Goal: Task Accomplishment & Management: Complete application form

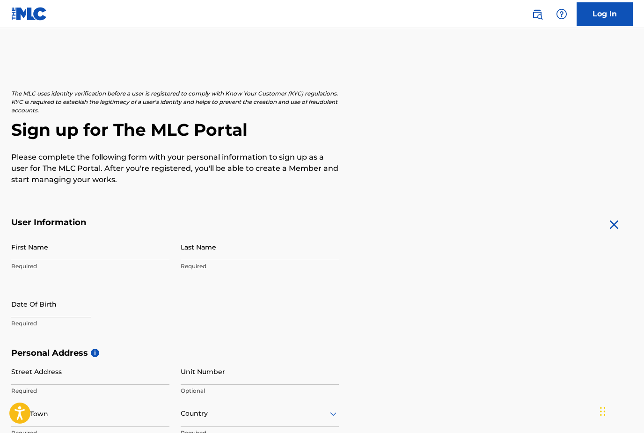
click at [63, 254] on input "First Name" at bounding box center [90, 247] width 158 height 27
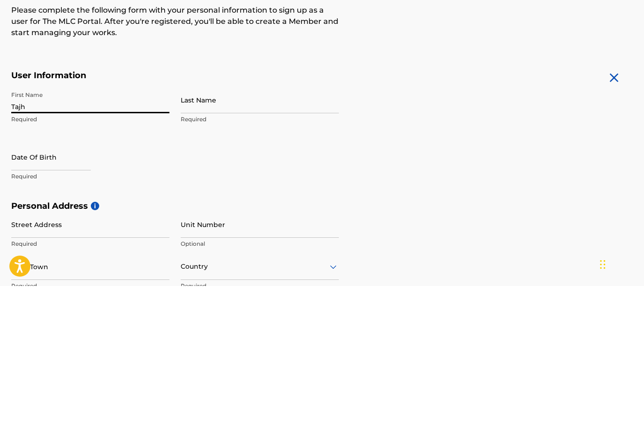
type input "Tajh"
click at [242, 234] on input "Last Name" at bounding box center [260, 247] width 158 height 27
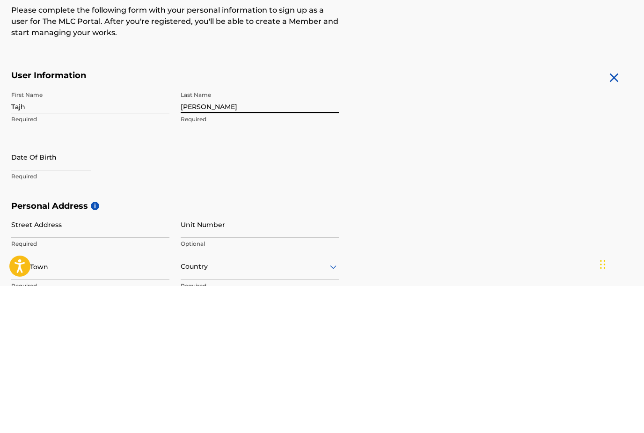
type input "[PERSON_NAME]"
click at [23, 291] on input "text" at bounding box center [51, 304] width 80 height 27
select select "8"
select select "2025"
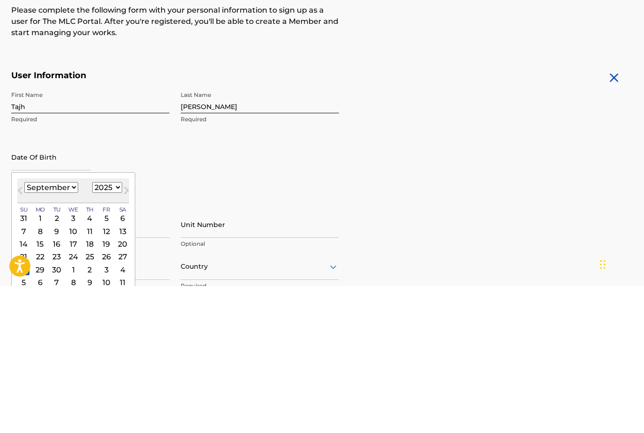
click at [28, 329] on select "January February March April May June July August September October November De…" at bounding box center [51, 334] width 54 height 11
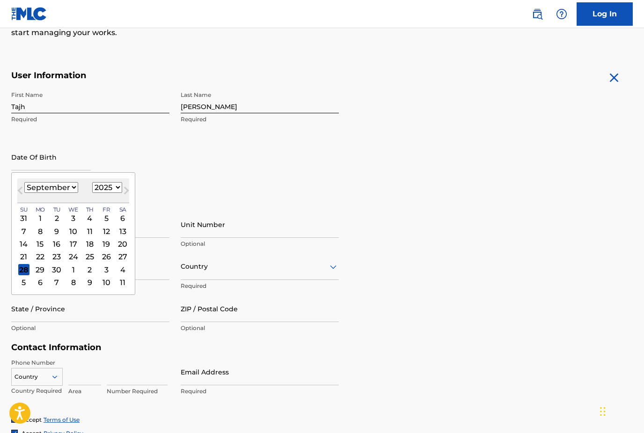
click at [55, 193] on select "January February March April May June July August September October November De…" at bounding box center [51, 187] width 54 height 11
select select "7"
click at [75, 232] on div "6" at bounding box center [73, 231] width 11 height 11
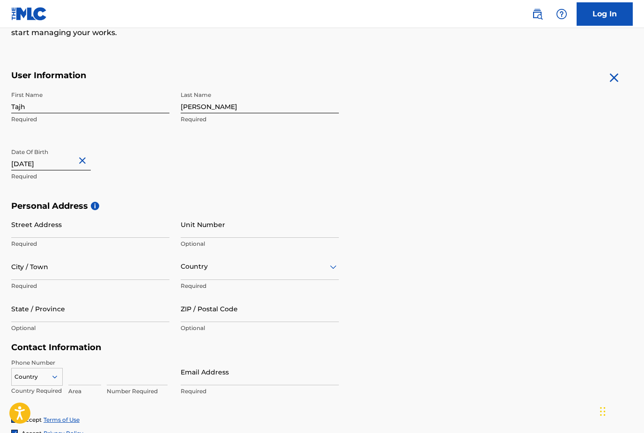
type input "[DATE]"
click at [466, 167] on form "User Information First Name Tajh Required Last Name [PERSON_NAME] Required Date…" at bounding box center [322, 277] width 622 height 415
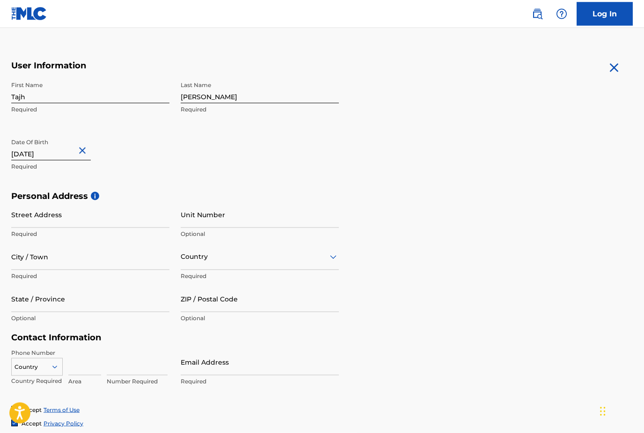
scroll to position [160, 0]
click at [24, 213] on input "Street Address" at bounding box center [90, 214] width 158 height 27
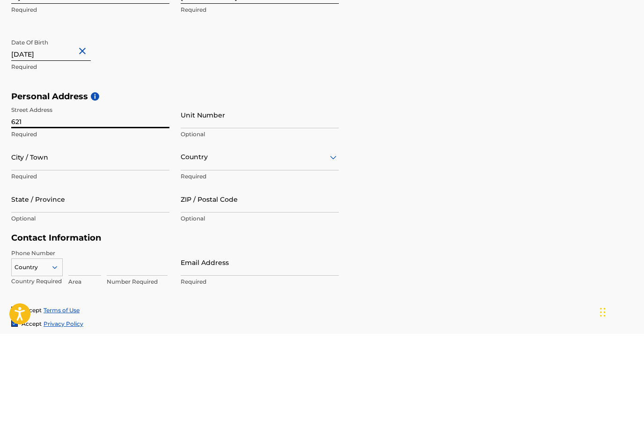
scroll to position [259, 0]
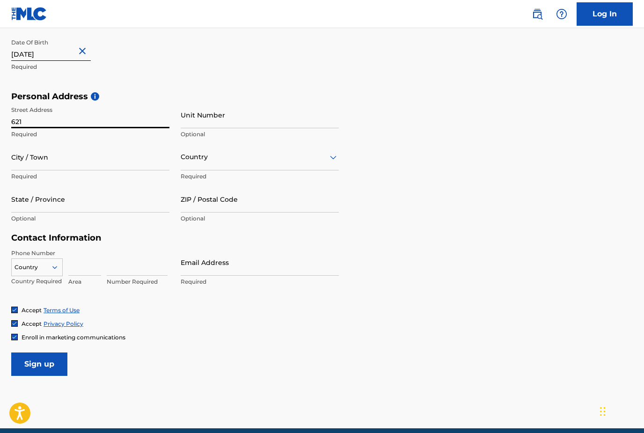
click at [57, 125] on input "621" at bounding box center [90, 115] width 158 height 27
type input "[STREET_ADDRESS]"
click at [54, 168] on input "City / Town" at bounding box center [90, 157] width 158 height 27
type input "v"
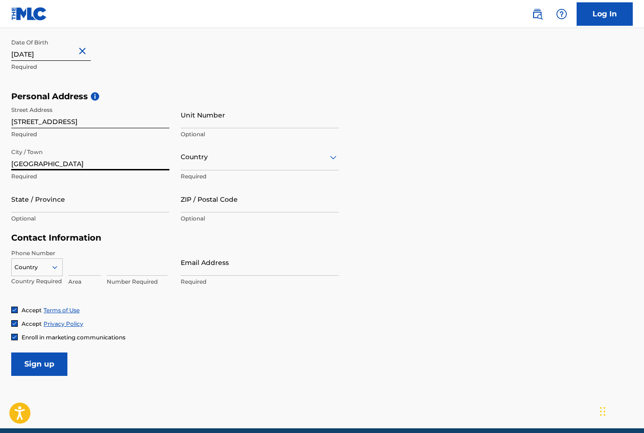
type input "[GEOGRAPHIC_DATA]"
click at [192, 172] on p "Required" at bounding box center [260, 176] width 158 height 8
click at [91, 211] on input "State / Province" at bounding box center [90, 199] width 158 height 27
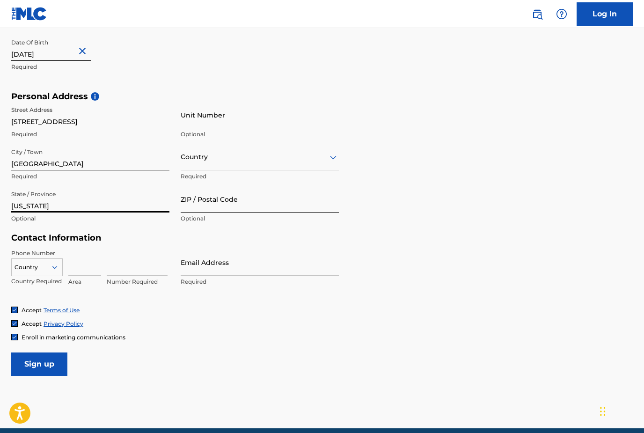
type input "[US_STATE]"
click at [270, 193] on input "ZIP / Postal Code" at bounding box center [260, 199] width 158 height 27
type input "21229"
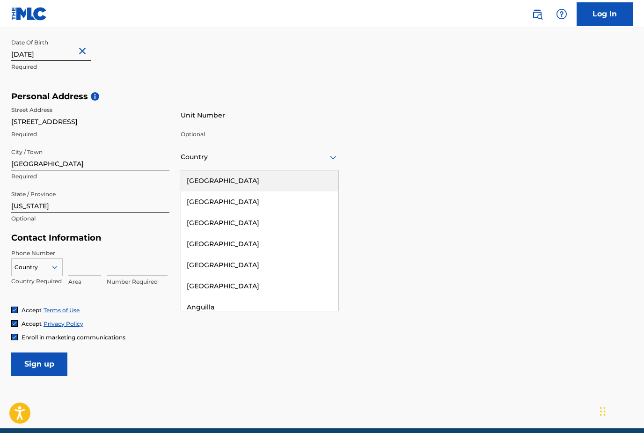
click at [265, 181] on div "[GEOGRAPHIC_DATA]" at bounding box center [259, 180] width 157 height 21
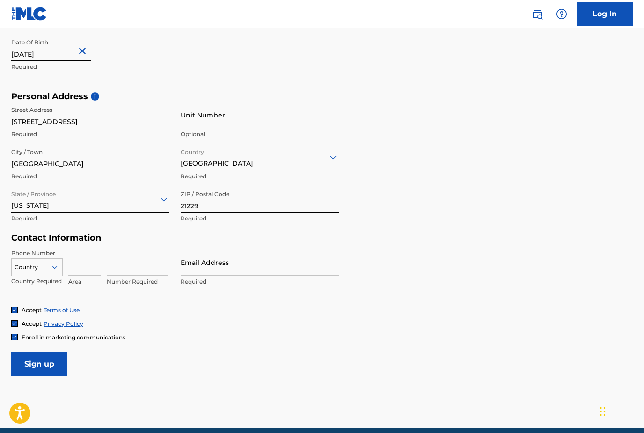
click at [164, 326] on div "Accept Privacy Policy" at bounding box center [322, 324] width 622 height 8
click at [52, 262] on div at bounding box center [37, 267] width 51 height 10
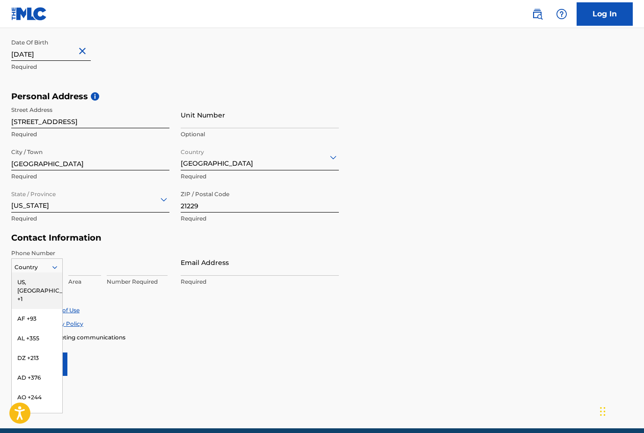
click at [36, 288] on div "US, [GEOGRAPHIC_DATA] +1" at bounding box center [37, 291] width 51 height 37
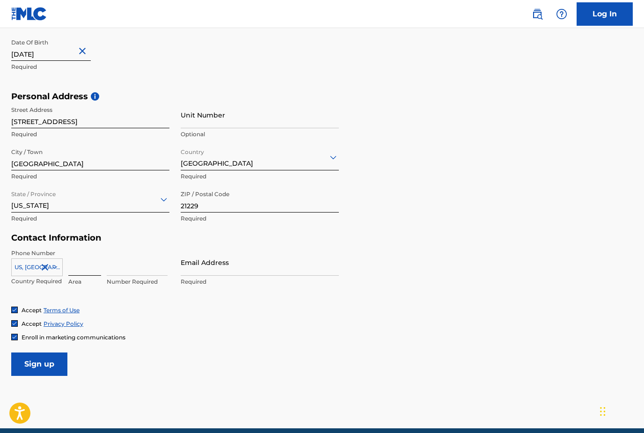
click at [81, 262] on input at bounding box center [84, 262] width 33 height 27
click at [87, 265] on input "4437263316" at bounding box center [84, 262] width 33 height 27
type input "4"
type input "443"
click at [138, 268] on input at bounding box center [137, 262] width 61 height 27
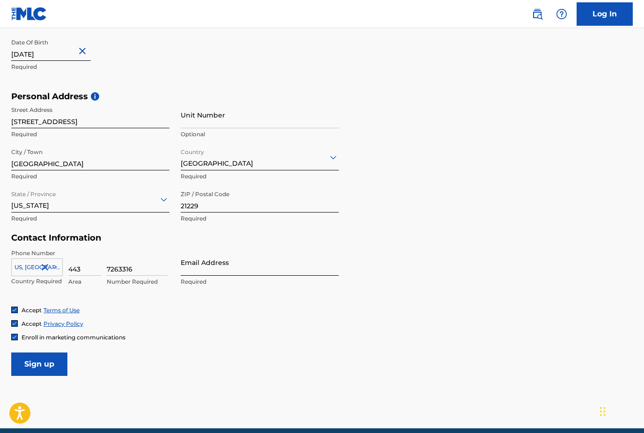
type input "7263316"
click at [234, 267] on input "Email Address" at bounding box center [260, 262] width 158 height 27
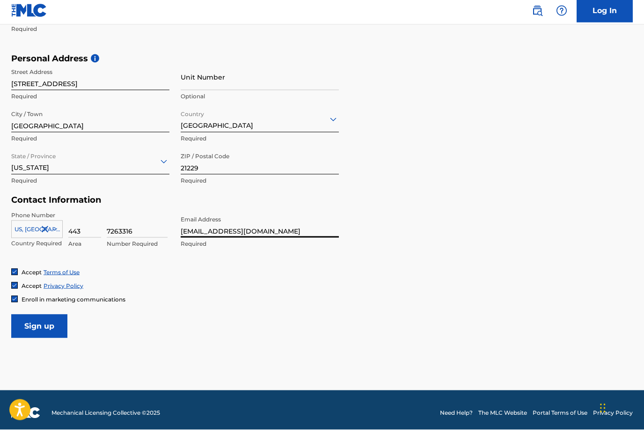
scroll to position [298, 0]
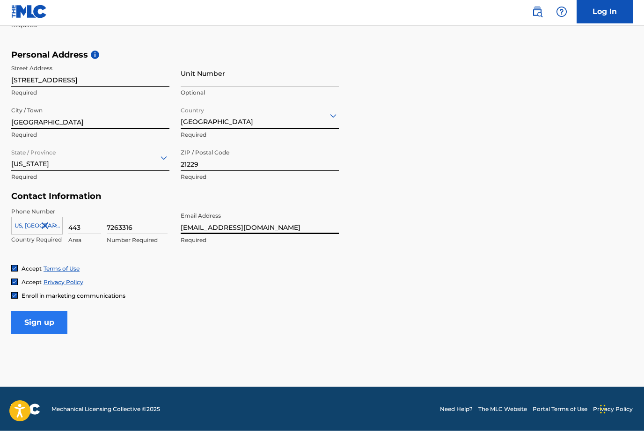
type input "[EMAIL_ADDRESS][DOMAIN_NAME]"
click at [33, 323] on input "Sign up" at bounding box center [39, 324] width 56 height 23
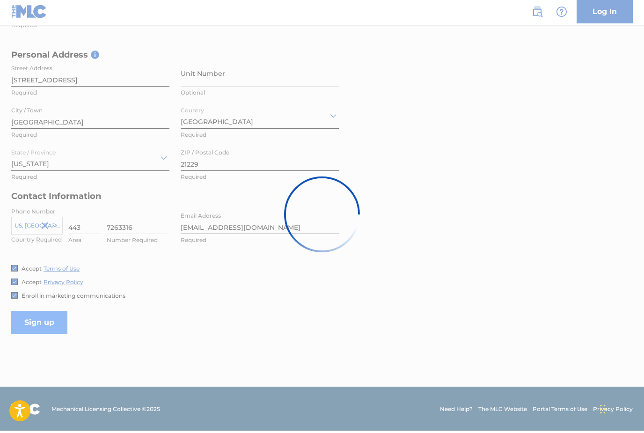
scroll to position [280, 0]
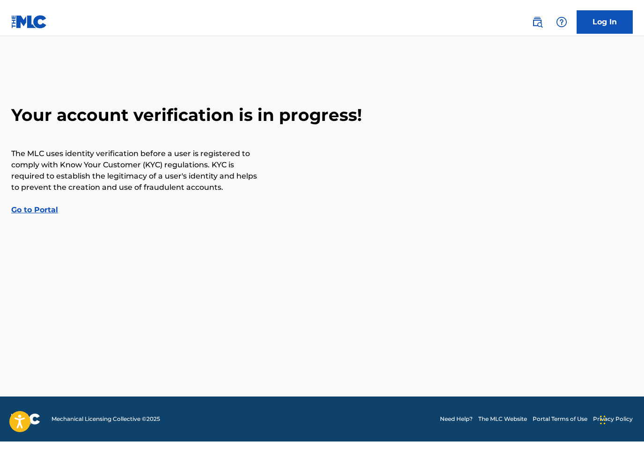
scroll to position [12, 0]
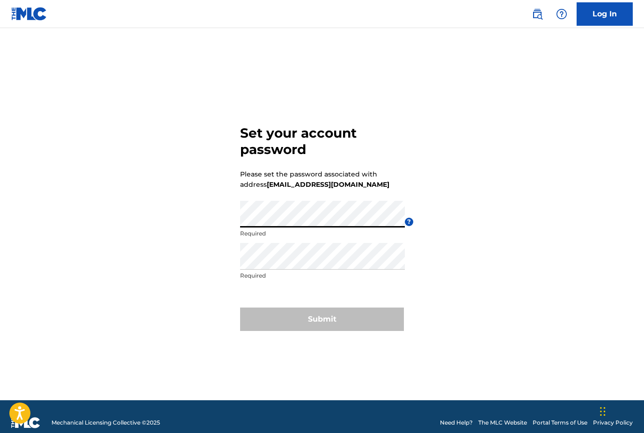
click at [501, 232] on div "Set your account password Please set the password associated with address [EMAI…" at bounding box center [322, 226] width 644 height 349
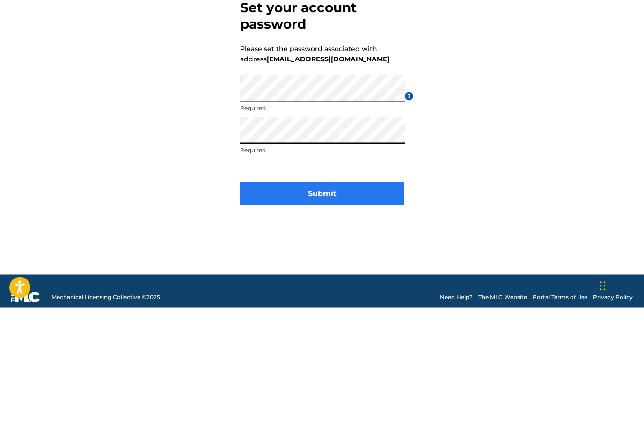
click at [373, 308] on button "Submit" at bounding box center [322, 319] width 164 height 23
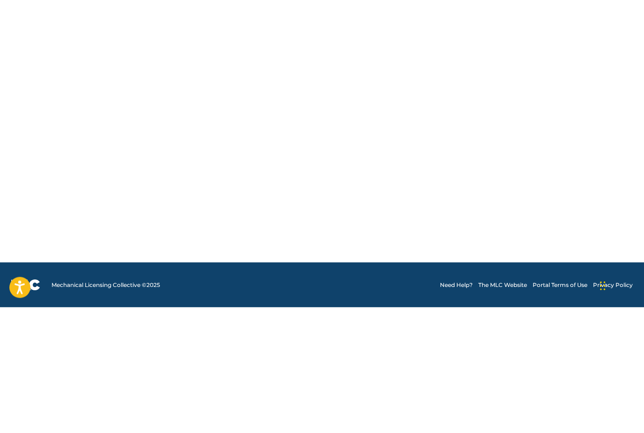
scroll to position [30, 0]
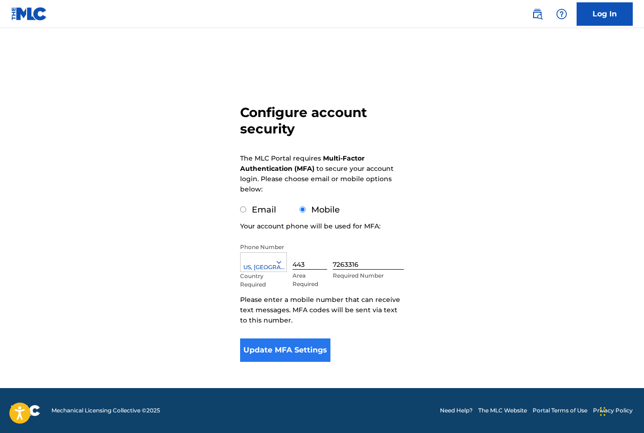
click at [266, 343] on button "Update MFA Settings" at bounding box center [285, 350] width 90 height 23
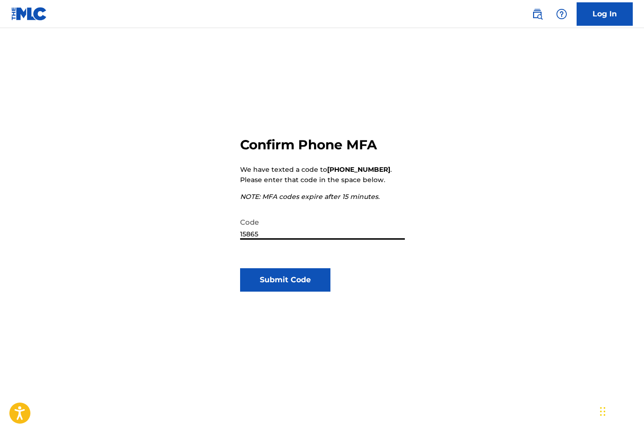
type input "158651"
click at [278, 278] on button "Submit Code" at bounding box center [285, 279] width 90 height 23
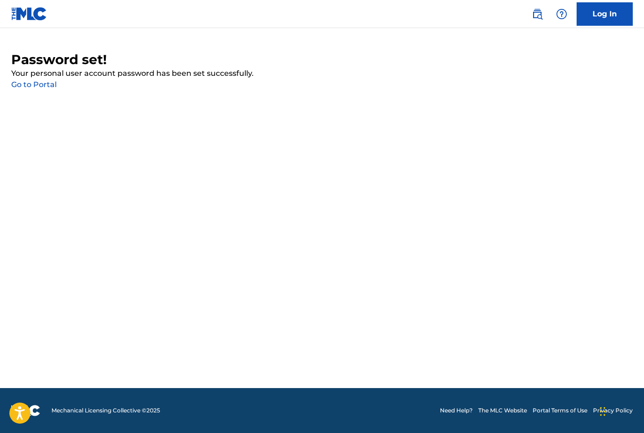
scroll to position [0, 0]
click at [41, 85] on link "Go to Portal" at bounding box center [33, 84] width 45 height 9
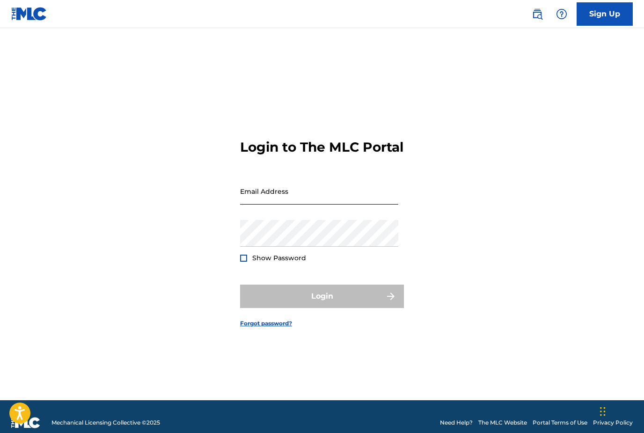
click at [253, 205] on input "Email Address" at bounding box center [319, 191] width 158 height 27
type input "[EMAIL_ADDRESS][DOMAIN_NAME]"
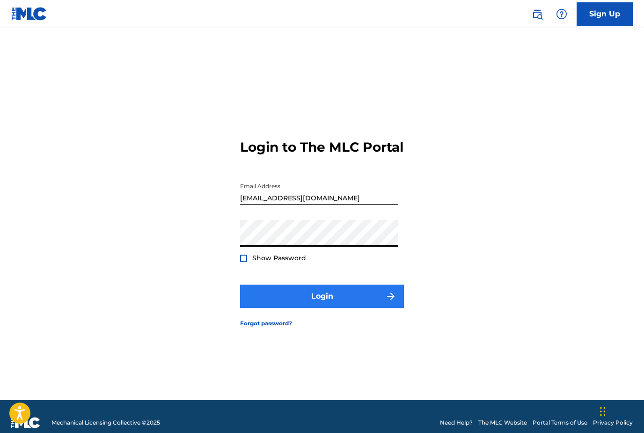
click at [372, 308] on button "Login" at bounding box center [322, 296] width 164 height 23
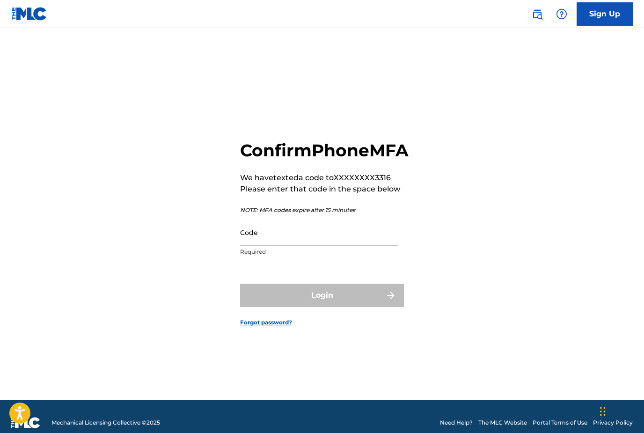
click at [253, 246] on input "Code" at bounding box center [319, 232] width 158 height 27
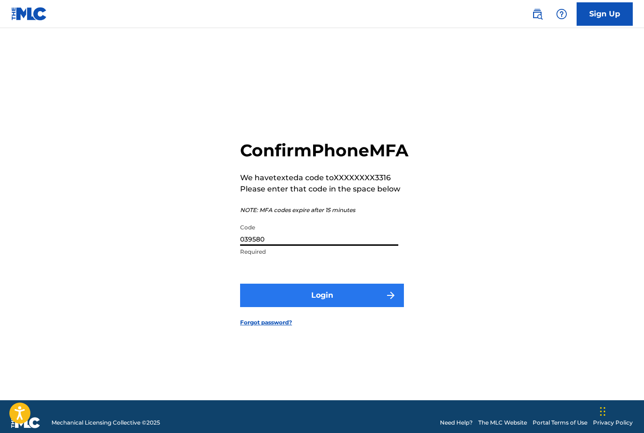
type input "039580"
click at [369, 307] on button "Login" at bounding box center [322, 295] width 164 height 23
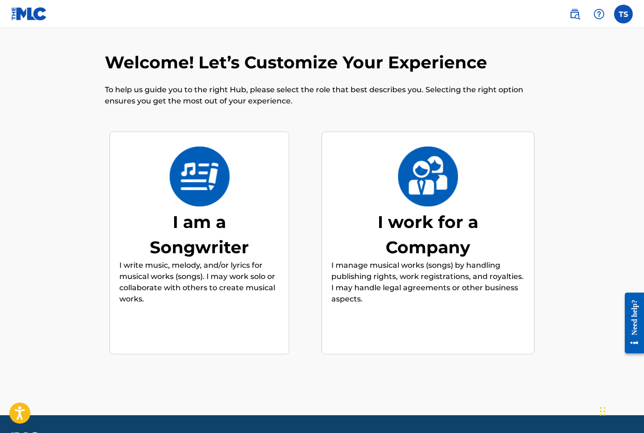
click at [234, 238] on div "I am a Songwriter" at bounding box center [199, 234] width 140 height 51
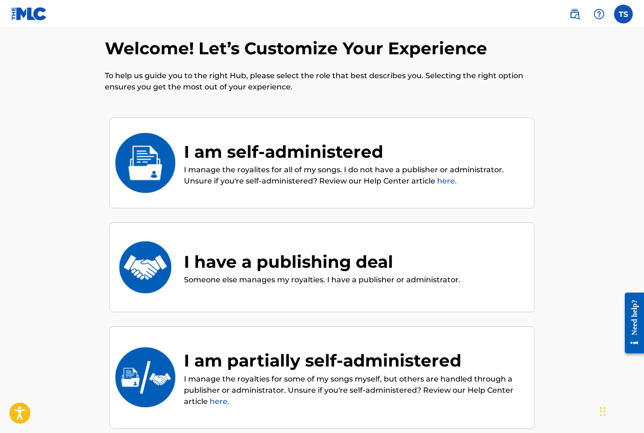
scroll to position [14, 0]
click at [507, 268] on div "I have a publishing deal Someone else manages my royalties. I have a publisher …" at bounding box center [321, 267] width 405 height 47
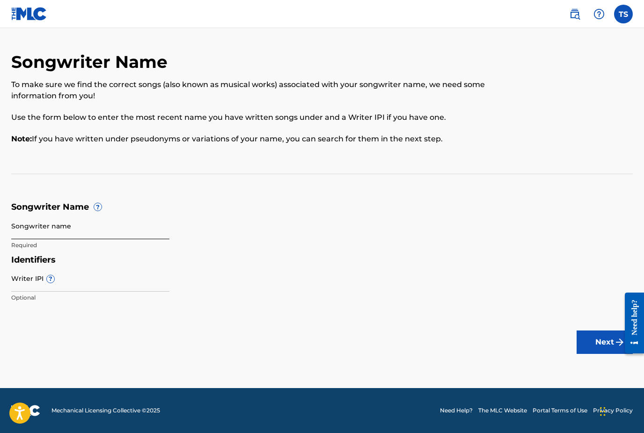
click at [79, 228] on input "Songwriter name" at bounding box center [90, 226] width 158 height 27
type input "Tajh savery"
click at [25, 280] on input "Writer IPI ?" at bounding box center [90, 278] width 158 height 27
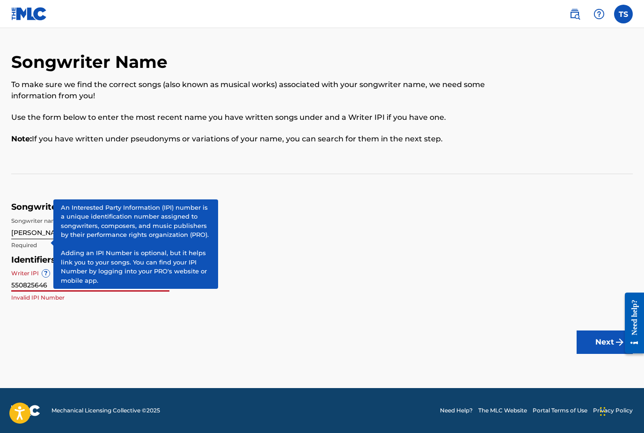
click at [49, 274] on span "?" at bounding box center [45, 273] width 7 height 7
click at [49, 274] on input "550825646" at bounding box center [90, 278] width 158 height 27
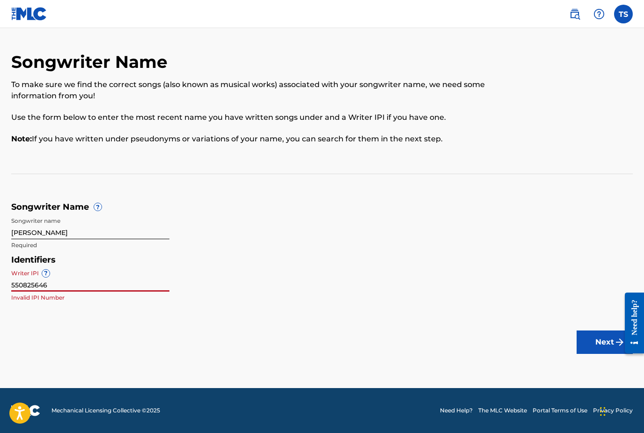
click at [267, 325] on main "Songwriter Name To make sure we find the correct songs (also known as musical w…" at bounding box center [322, 208] width 644 height 360
click at [133, 280] on input "550825646" at bounding box center [90, 278] width 158 height 27
type input "5"
click at [312, 315] on main "Songwriter Name To make sure we find the correct songs (also known as musical w…" at bounding box center [322, 208] width 644 height 360
click at [302, 316] on main "Songwriter Name To make sure we find the correct songs (also known as musical w…" at bounding box center [322, 208] width 644 height 360
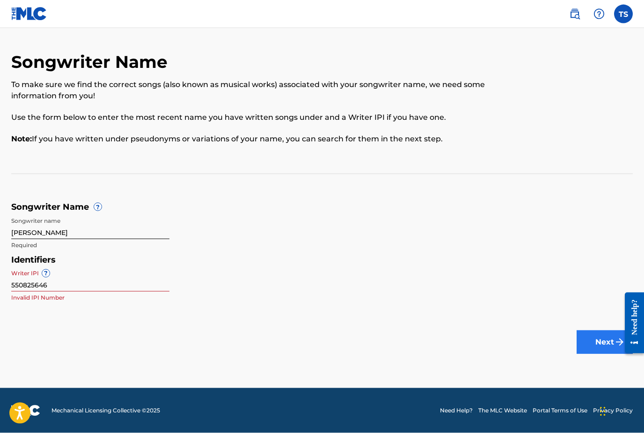
click at [585, 331] on button "Next" at bounding box center [605, 342] width 56 height 23
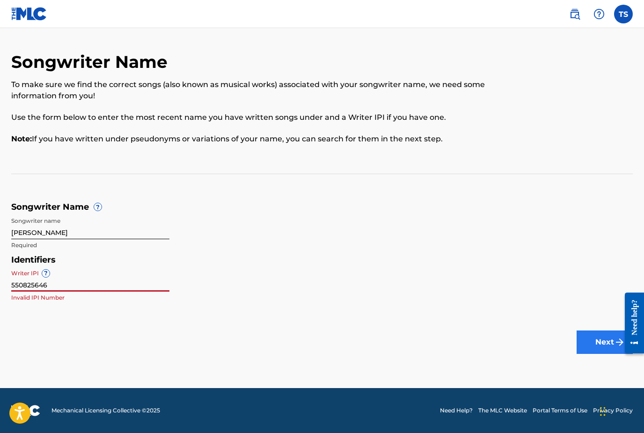
scroll to position [23, 0]
click at [133, 265] on input "550825646" at bounding box center [90, 278] width 158 height 27
click at [117, 266] on input "550825646" at bounding box center [90, 278] width 158 height 27
type input "550825646"
click at [90, 213] on input "Tajh savery" at bounding box center [90, 226] width 158 height 27
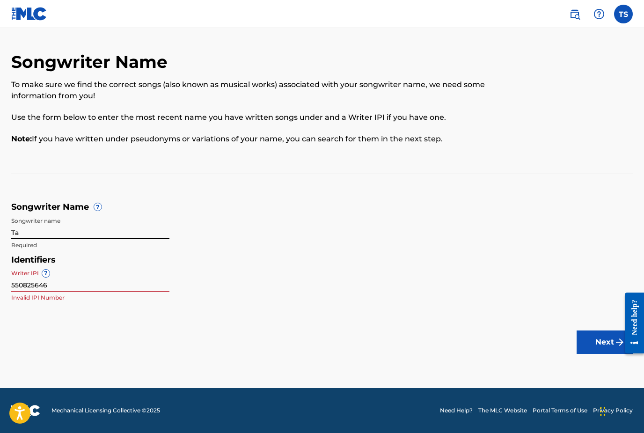
type input "T"
click at [267, 278] on div "Identifiers Writer IPI ? 550825646 Invalid IPI Number" at bounding box center [322, 281] width 622 height 53
click at [123, 214] on input "Savery tajh" at bounding box center [90, 226] width 158 height 27
click at [111, 202] on h5 "Songwriter Name ?" at bounding box center [322, 207] width 622 height 11
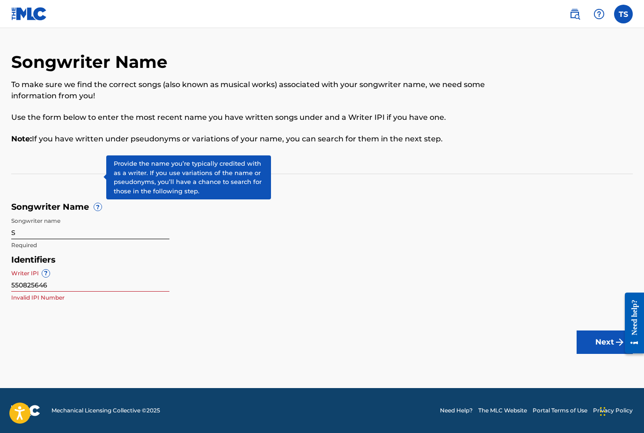
click at [101, 203] on span "?" at bounding box center [97, 206] width 7 height 7
click at [74, 213] on input "S" at bounding box center [90, 226] width 158 height 27
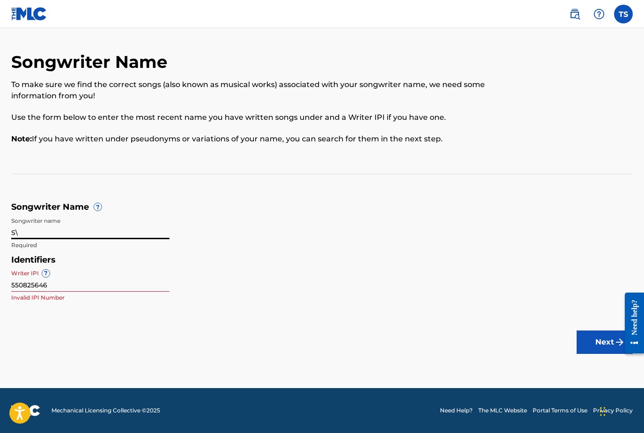
type input "S"
type input "TAJH SAVERY"
click at [104, 265] on input "550825646" at bounding box center [90, 278] width 158 height 27
click at [589, 331] on button "Next" at bounding box center [605, 342] width 56 height 23
click at [126, 265] on input "550825646" at bounding box center [90, 278] width 158 height 27
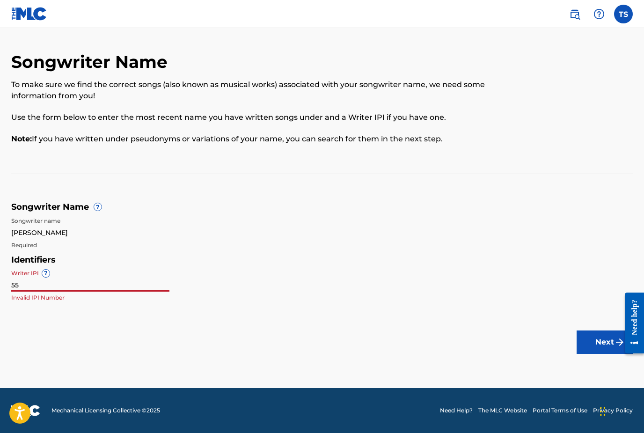
type input "5"
click at [589, 331] on button "Next" at bounding box center [605, 342] width 56 height 23
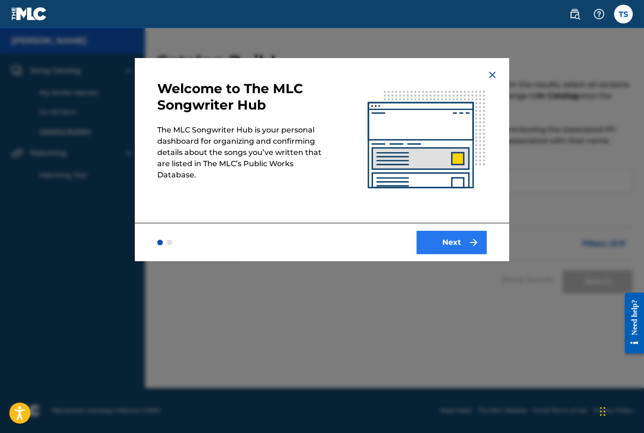
click at [468, 242] on img "submit" at bounding box center [473, 242] width 11 height 11
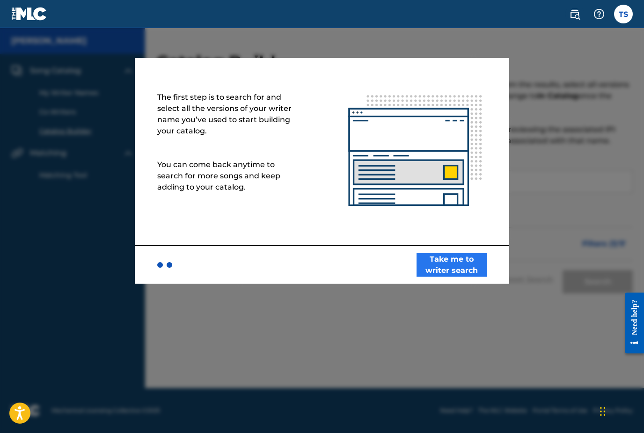
click at [455, 264] on button "Take me to writer search" at bounding box center [452, 264] width 70 height 23
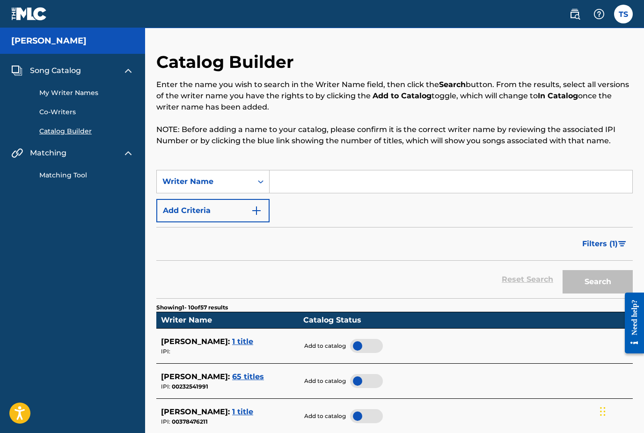
click at [384, 180] on input "Search Form" at bounding box center [451, 181] width 363 height 22
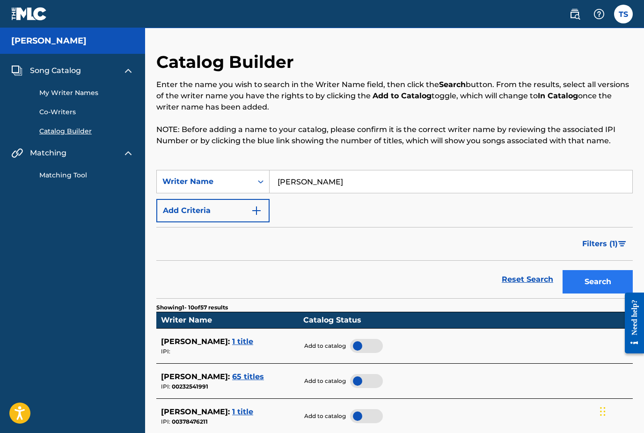
type input "Tajh savery"
click at [591, 273] on button "Search" at bounding box center [598, 281] width 70 height 23
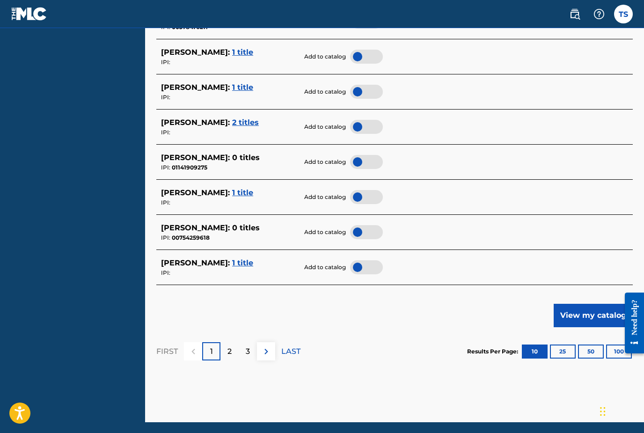
scroll to position [394, 0]
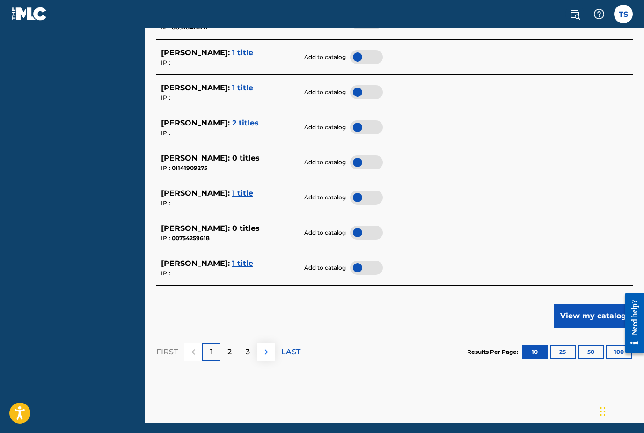
click at [271, 348] on img at bounding box center [266, 351] width 11 height 11
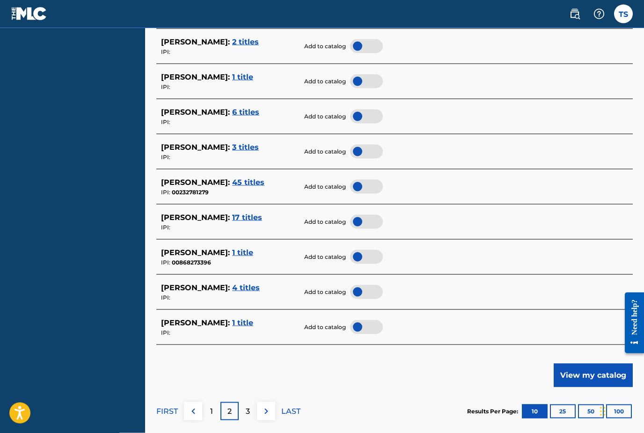
scroll to position [335, 0]
click at [269, 409] on img at bounding box center [266, 410] width 11 height 11
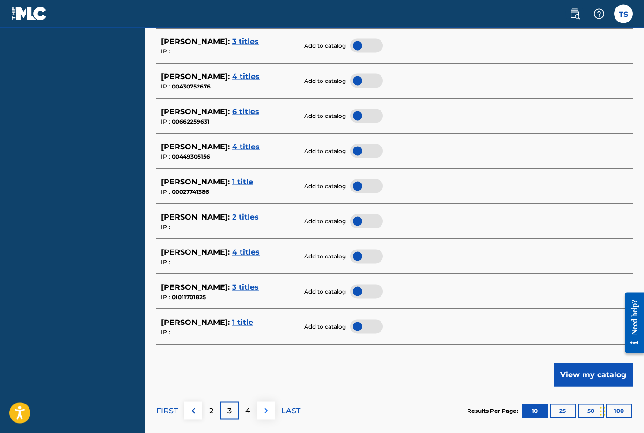
scroll to position [336, 0]
click at [271, 411] on img at bounding box center [266, 410] width 11 height 11
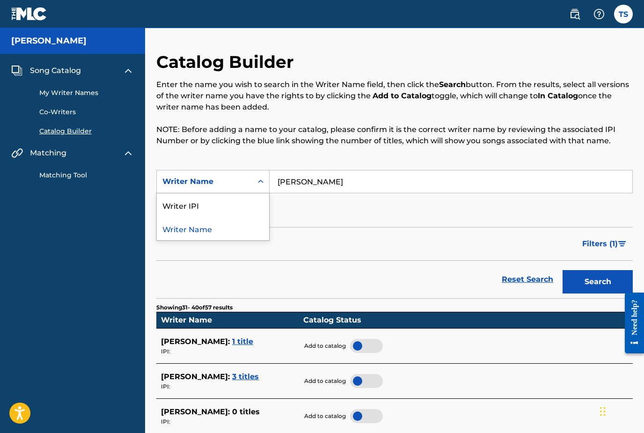
click at [215, 211] on div "Writer IPI" at bounding box center [213, 204] width 112 height 23
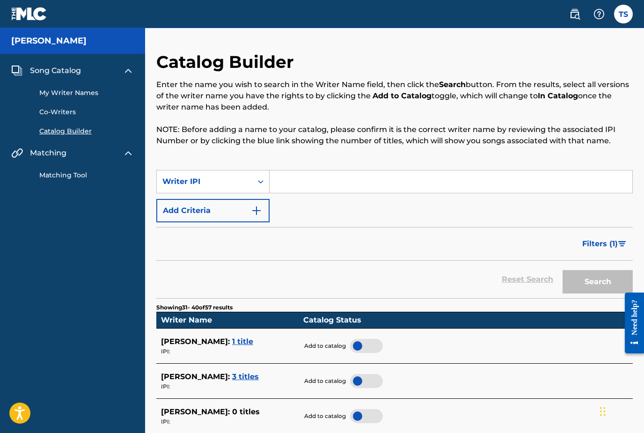
click at [334, 179] on input "Search Form" at bounding box center [451, 181] width 363 height 22
click at [584, 285] on button "Search" at bounding box center [598, 281] width 70 height 23
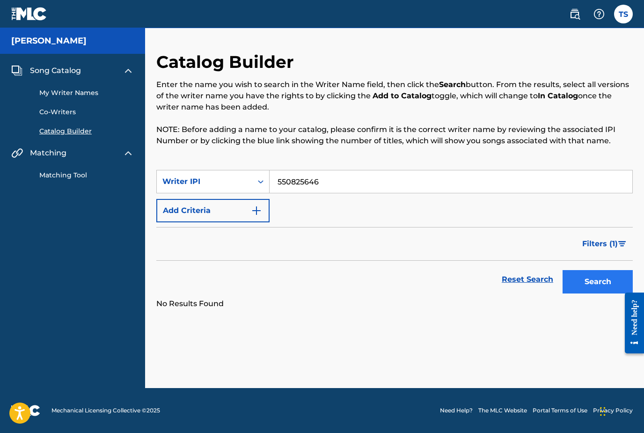
click at [588, 271] on button "Search" at bounding box center [598, 281] width 70 height 23
click at [393, 182] on input "550825646" at bounding box center [451, 181] width 363 height 22
type input "5"
click at [590, 277] on button "Search" at bounding box center [598, 281] width 70 height 23
click at [333, 180] on input "3939100" at bounding box center [451, 181] width 363 height 22
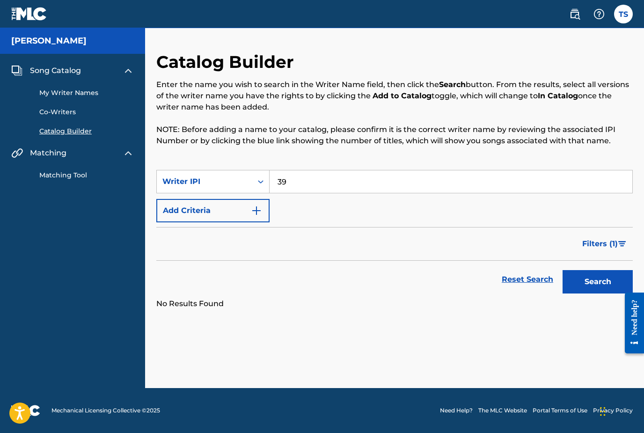
type input "3"
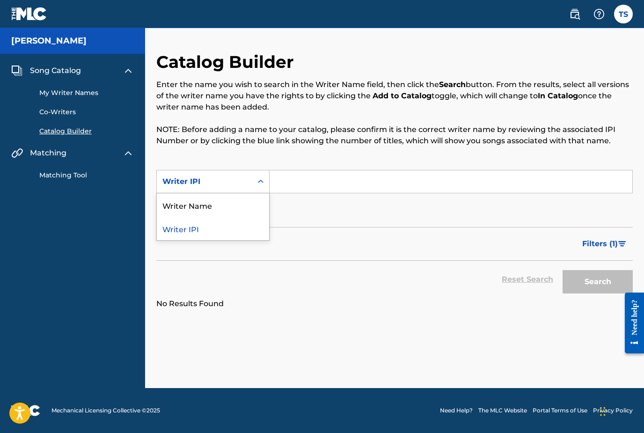
click at [248, 199] on div "Writer Name" at bounding box center [213, 204] width 112 height 23
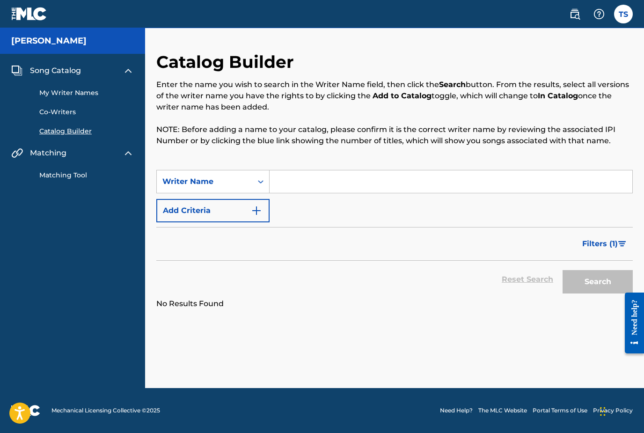
click at [313, 180] on input "Search Form" at bounding box center [451, 181] width 363 height 22
type input "T"
type input "D"
type input "DARK HIPPIE"
click at [598, 282] on button "Search" at bounding box center [598, 281] width 70 height 23
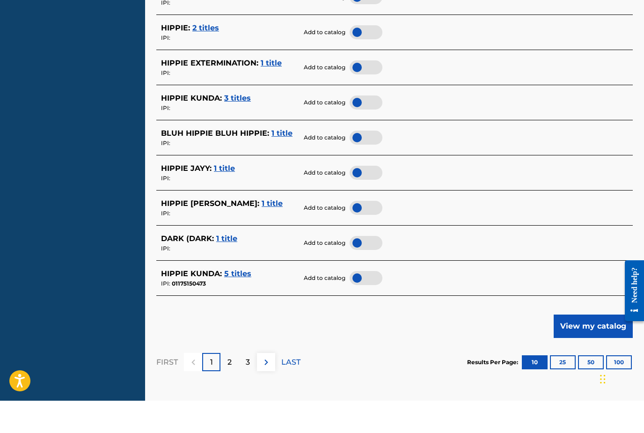
scroll to position [354, 0]
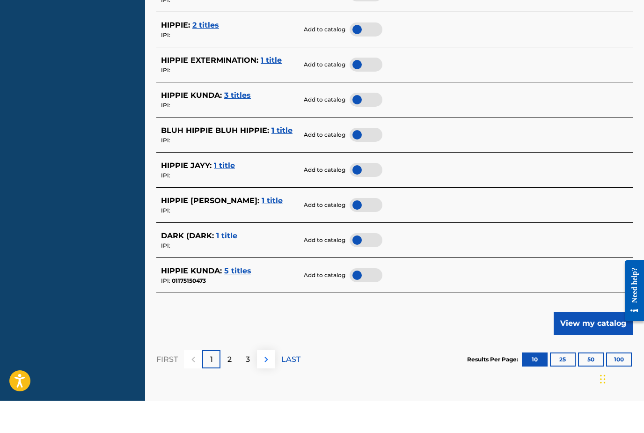
click at [269, 386] on img at bounding box center [266, 391] width 11 height 11
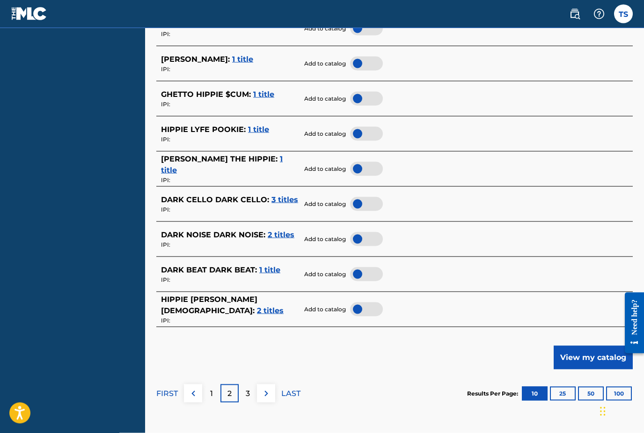
scroll to position [353, 0]
click at [271, 388] on img at bounding box center [266, 393] width 11 height 11
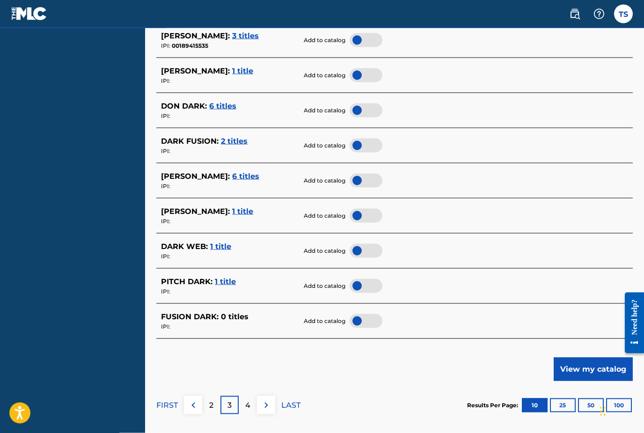
scroll to position [341, 0]
click at [263, 402] on img at bounding box center [266, 404] width 11 height 11
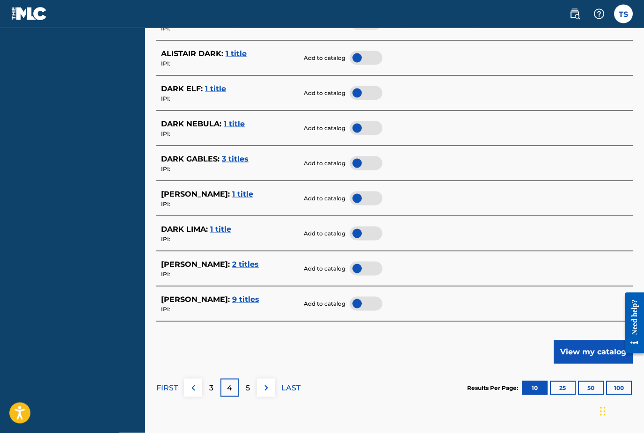
scroll to position [359, 0]
click at [268, 387] on img at bounding box center [266, 387] width 11 height 11
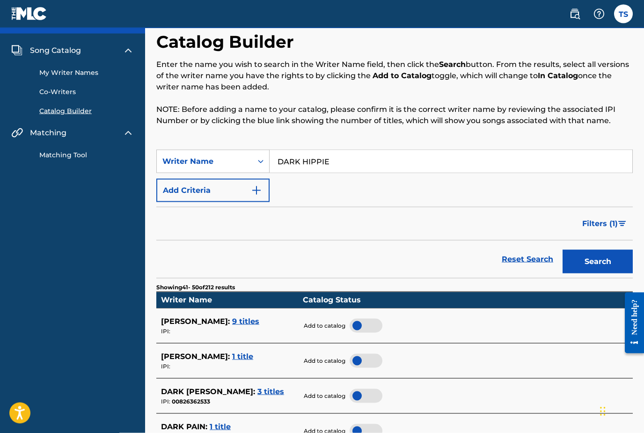
scroll to position [0, 0]
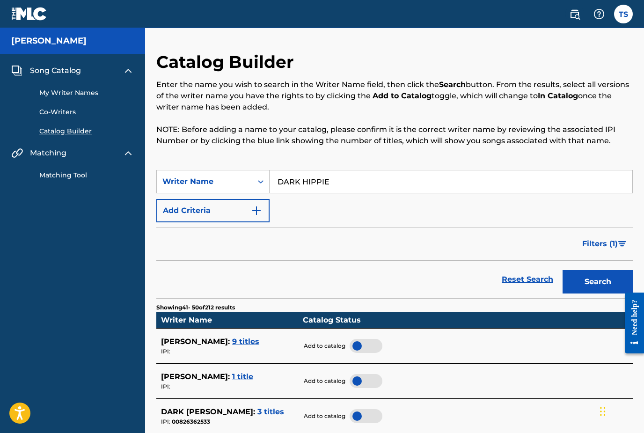
click at [15, 41] on h5 "TAJH SAVERY" at bounding box center [48, 41] width 75 height 11
click at [21, 17] on img at bounding box center [29, 14] width 36 height 14
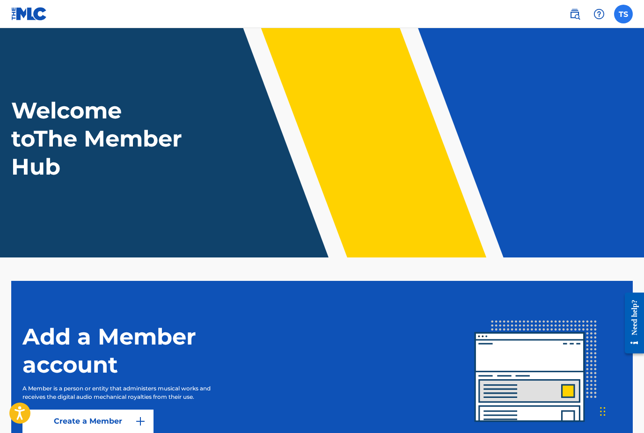
click at [624, 11] on label at bounding box center [623, 14] width 19 height 19
click at [624, 14] on input "TS Tajh Savery darkhippiemusic@gmail.com Notification Preferences Profile Log o…" at bounding box center [624, 14] width 0 height 0
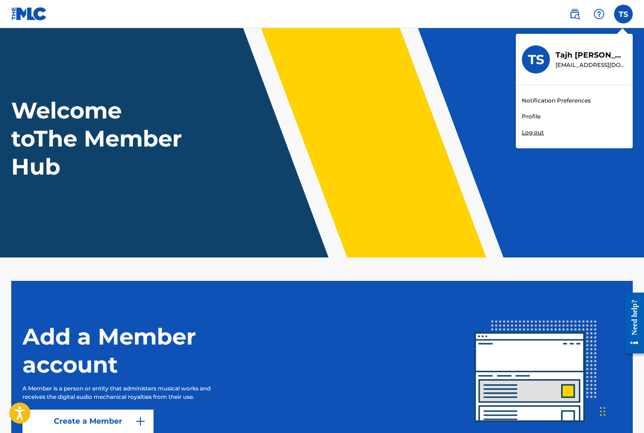
click at [574, 55] on p "Tajh Savery" at bounding box center [591, 55] width 71 height 11
click at [624, 14] on input "TS Tajh Savery darkhippiemusic@gmail.com Notification Preferences Profile Log o…" at bounding box center [624, 14] width 0 height 0
click at [544, 63] on h3 "TS" at bounding box center [536, 60] width 16 height 16
click at [624, 14] on input "TS Tajh Savery darkhippiemusic@gmail.com Notification Preferences Profile Log o…" at bounding box center [624, 14] width 0 height 0
click at [531, 113] on link "Profile" at bounding box center [531, 116] width 19 height 8
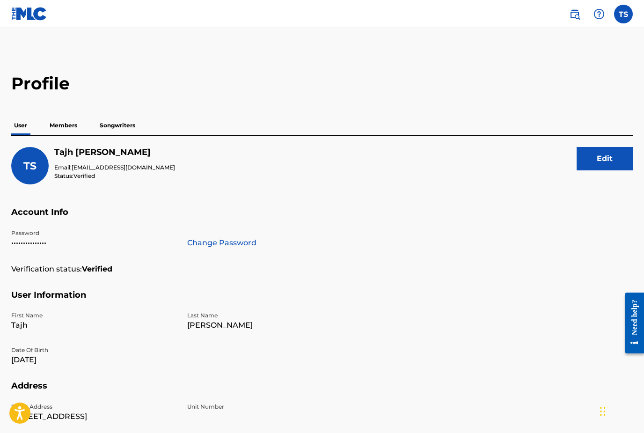
click at [61, 130] on p "Members" at bounding box center [63, 126] width 33 height 20
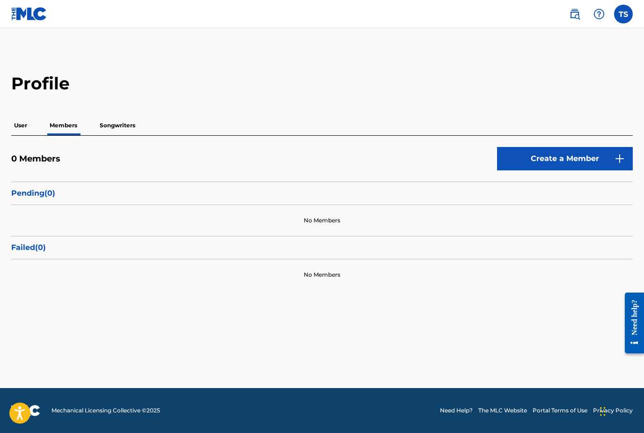
click at [107, 125] on p "Songwriters" at bounding box center [117, 126] width 41 height 20
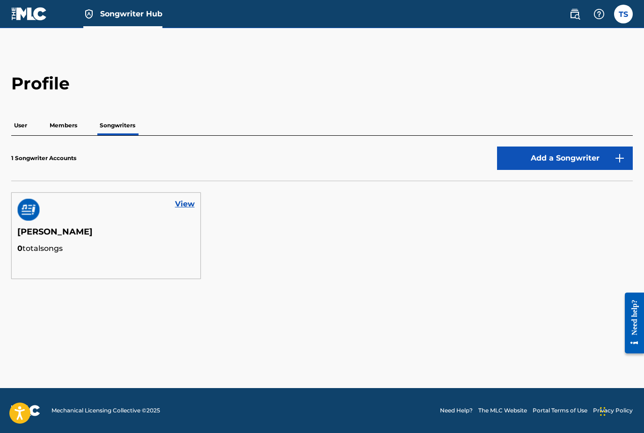
click at [78, 234] on h5 "TAJH SAVERY" at bounding box center [105, 235] width 177 height 16
click at [175, 203] on link "View" at bounding box center [185, 204] width 20 height 11
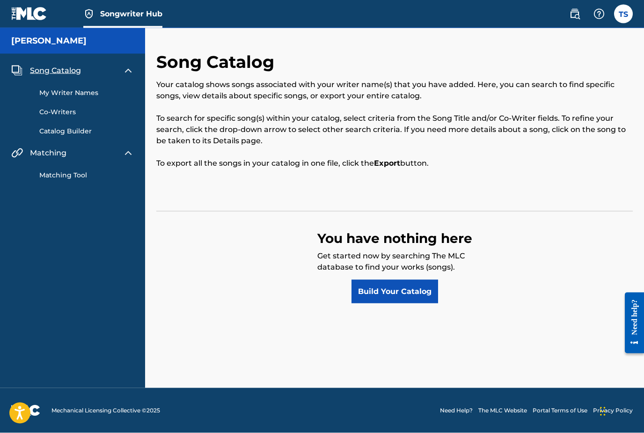
scroll to position [3, 0]
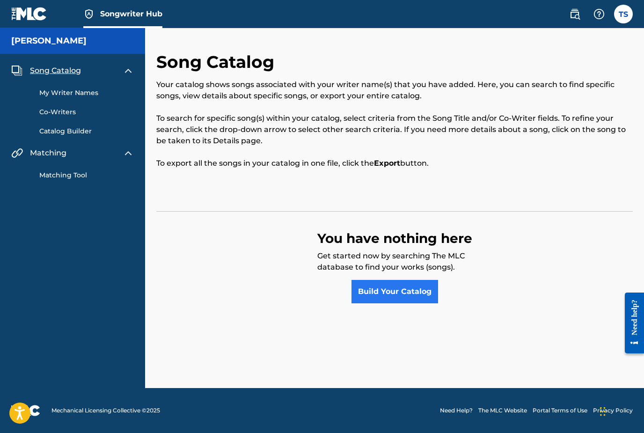
click at [409, 286] on link "Build Your Catalog" at bounding box center [395, 291] width 87 height 23
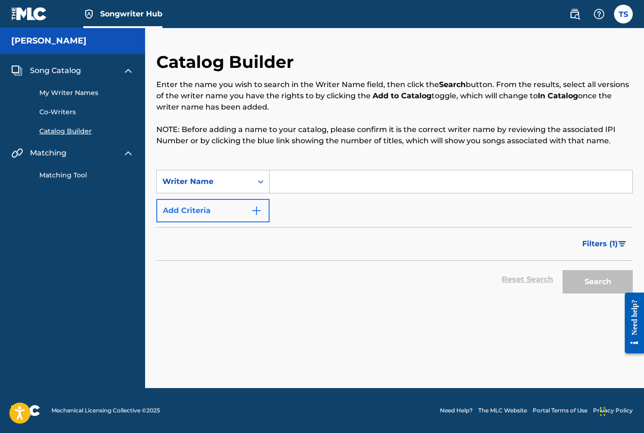
click at [259, 215] on img "Search Form" at bounding box center [256, 210] width 11 height 11
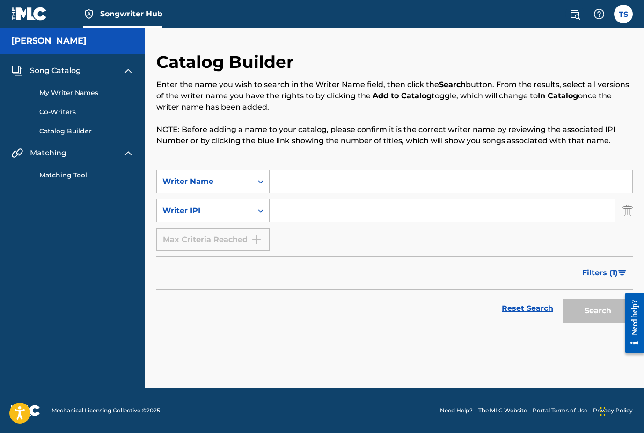
click at [356, 178] on input "Search Form" at bounding box center [451, 181] width 363 height 22
type input "TAJH SAVERY"
click at [357, 211] on input "Search Form" at bounding box center [443, 210] width 346 height 22
type input "5"
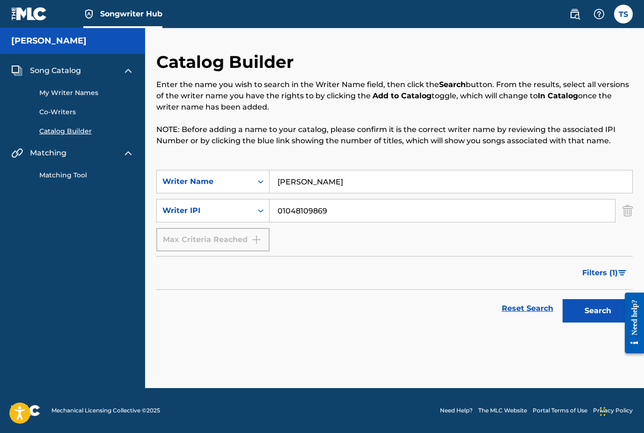
type input "01048109869"
click at [382, 182] on input "TAJH SAVERY" at bounding box center [451, 181] width 363 height 22
click at [589, 306] on button "Search" at bounding box center [598, 310] width 70 height 23
click at [397, 176] on input "TAJH SAVERY" at bounding box center [451, 181] width 363 height 22
type input "T"
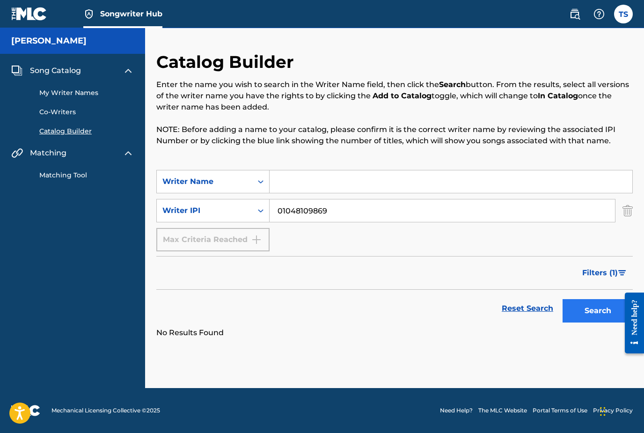
click at [601, 303] on button "Search" at bounding box center [598, 310] width 70 height 23
click at [585, 309] on button "Search" at bounding box center [598, 310] width 70 height 23
click at [407, 202] on input "01048109869" at bounding box center [443, 210] width 346 height 22
click at [372, 206] on input "01048109869" at bounding box center [443, 210] width 346 height 22
click at [589, 303] on button "Search" at bounding box center [598, 310] width 70 height 23
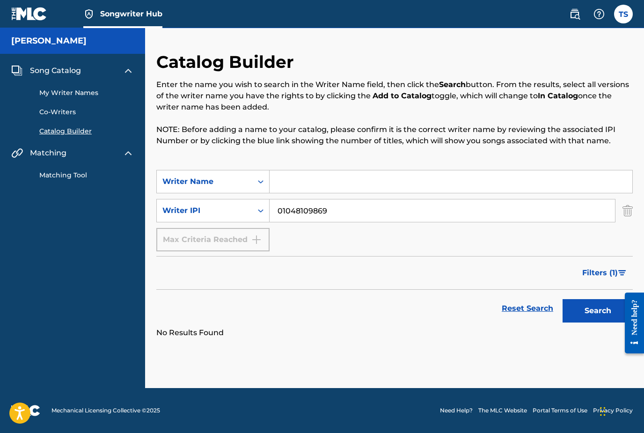
click at [62, 67] on span "Song Catalog" at bounding box center [55, 70] width 51 height 11
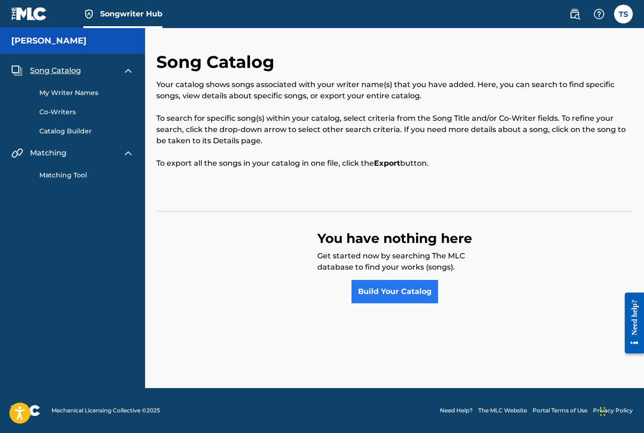
click at [385, 295] on link "Build Your Catalog" at bounding box center [395, 291] width 87 height 23
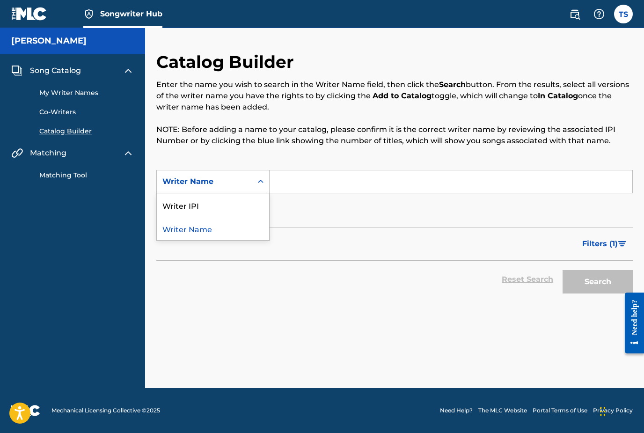
click at [236, 201] on div "Writer IPI" at bounding box center [213, 204] width 112 height 23
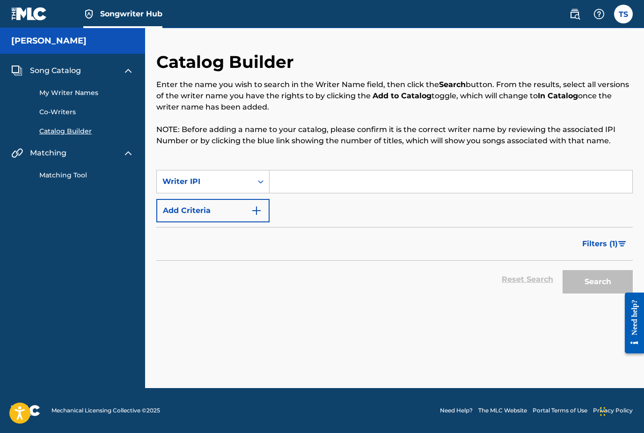
click at [59, 115] on link "Co-Writers" at bounding box center [86, 112] width 95 height 10
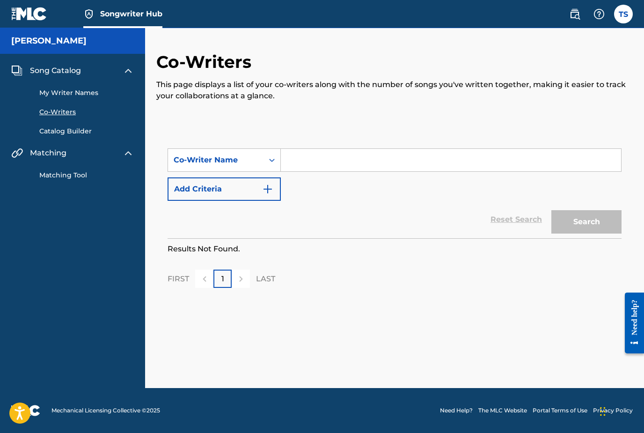
click at [319, 160] on input "Search Form" at bounding box center [451, 160] width 340 height 22
click at [264, 186] on img "Search Form" at bounding box center [267, 189] width 11 height 11
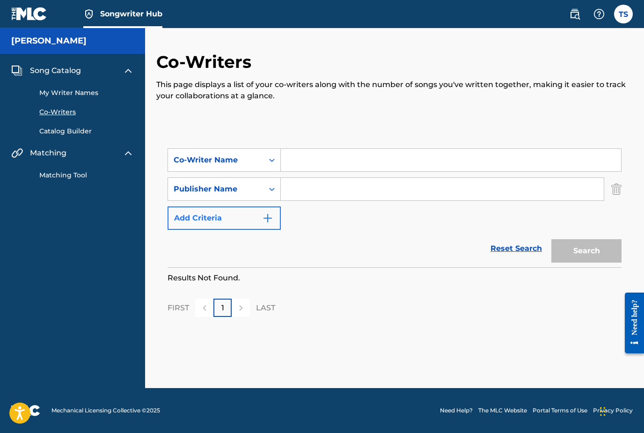
scroll to position [0, 0]
click at [309, 184] on input "Search Form" at bounding box center [442, 189] width 323 height 22
type input "DARK HIPPIE PUBLISHING"
click at [587, 251] on button "Search" at bounding box center [587, 250] width 70 height 23
click at [243, 313] on div at bounding box center [241, 308] width 18 height 18
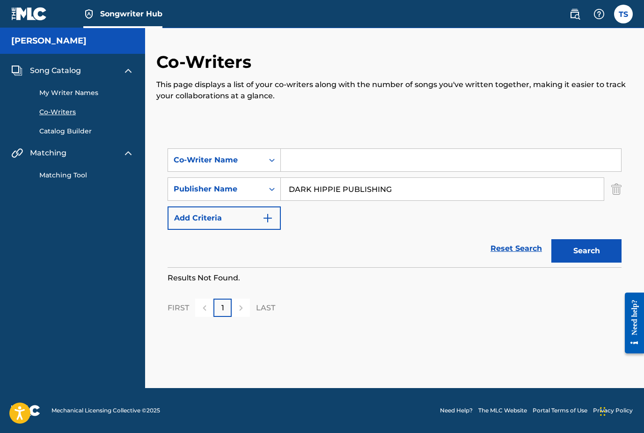
click at [242, 313] on div at bounding box center [241, 308] width 18 height 18
click at [214, 312] on div "1" at bounding box center [223, 308] width 18 height 18
click at [22, 68] on img at bounding box center [16, 70] width 11 height 11
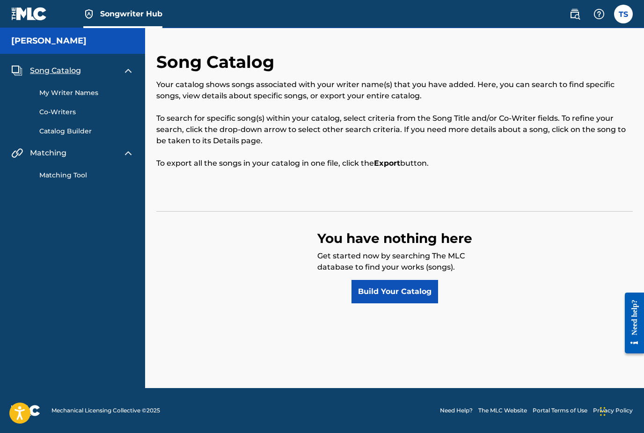
click at [86, 126] on link "Catalog Builder" at bounding box center [86, 131] width 95 height 10
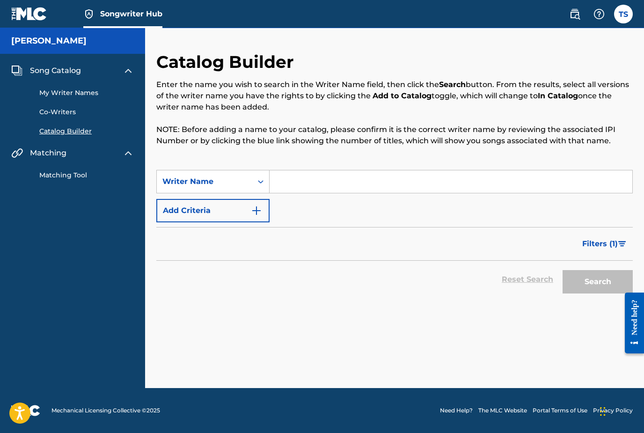
click at [60, 179] on link "Matching Tool" at bounding box center [86, 175] width 95 height 10
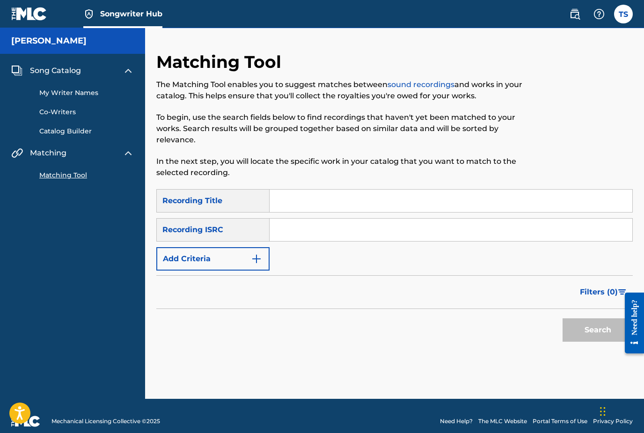
click at [54, 159] on div "Matching Tool" at bounding box center [72, 170] width 123 height 22
click at [305, 202] on input "Search Form" at bounding box center [451, 201] width 363 height 22
click at [252, 259] on img "Search Form" at bounding box center [256, 258] width 11 height 11
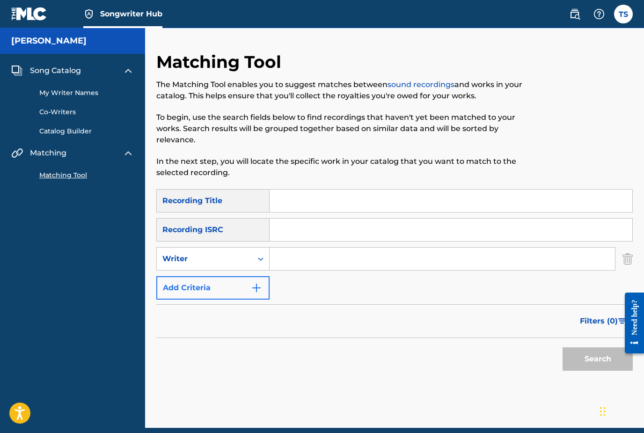
click at [254, 287] on img "Search Form" at bounding box center [256, 287] width 11 height 11
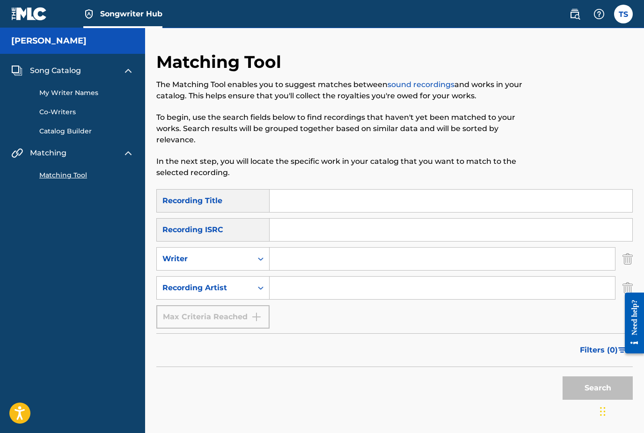
click at [287, 293] on input "Search Form" at bounding box center [443, 288] width 346 height 22
type input "DARK HIPPIE"
click at [601, 382] on button "Search" at bounding box center [598, 387] width 70 height 23
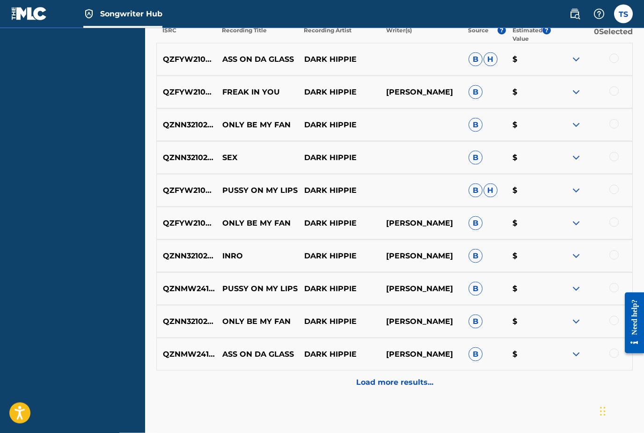
scroll to position [398, 0]
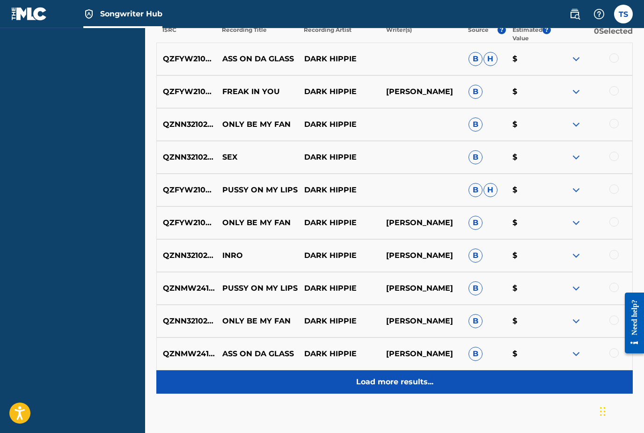
click at [360, 385] on p "Load more results..." at bounding box center [394, 381] width 77 height 11
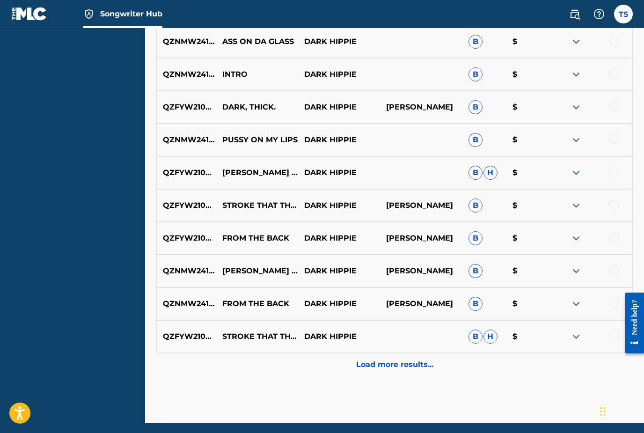
scroll to position [735, 0]
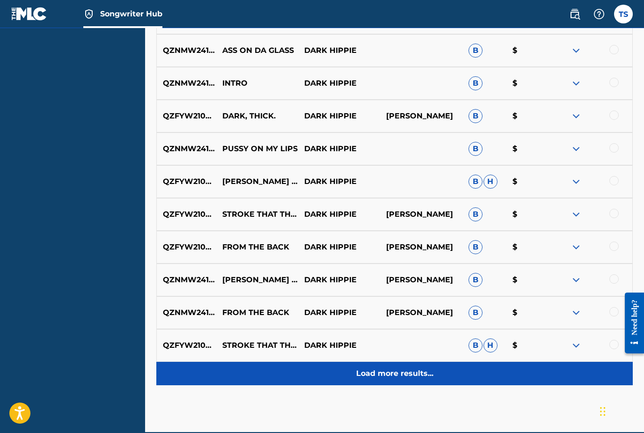
click at [372, 372] on p "Load more results..." at bounding box center [394, 373] width 77 height 11
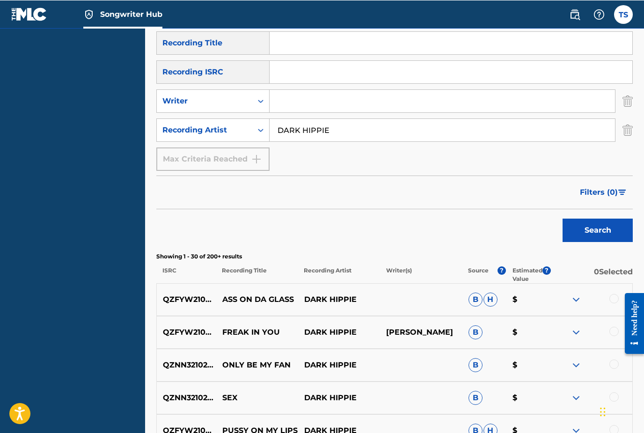
scroll to position [158, 0]
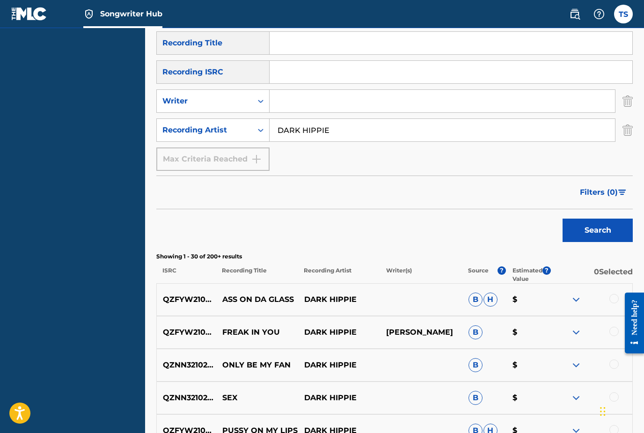
click at [302, 303] on p "DARK HIPPIE" at bounding box center [339, 299] width 82 height 11
click at [239, 295] on p "ASS ON DA GLASS" at bounding box center [257, 299] width 82 height 11
click at [189, 302] on p "QZFYW2104675" at bounding box center [191, 299] width 68 height 11
click at [191, 301] on p "QZFYW2104675" at bounding box center [191, 299] width 68 height 11
click at [476, 294] on span "B" at bounding box center [476, 300] width 14 height 14
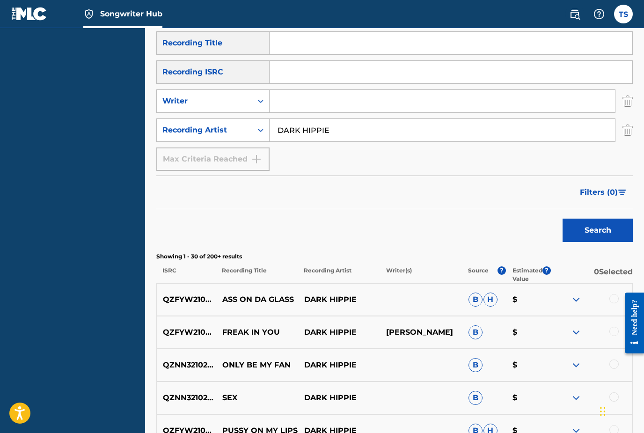
click at [475, 302] on span "B" at bounding box center [476, 300] width 14 height 14
click at [494, 302] on span "H" at bounding box center [491, 300] width 14 height 14
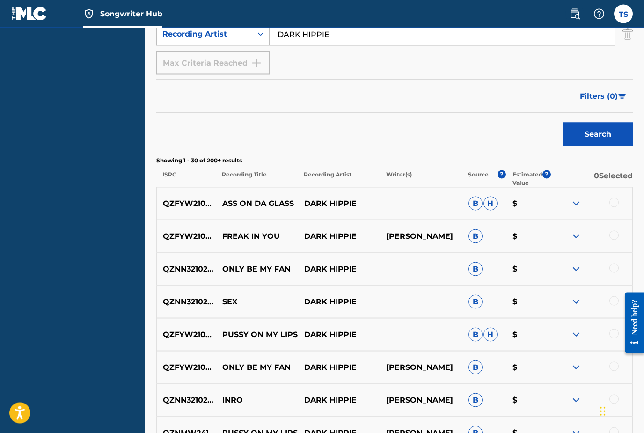
scroll to position [255, 0]
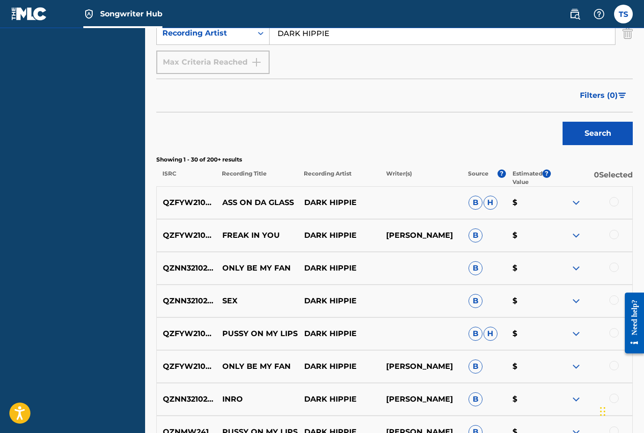
click at [613, 206] on div at bounding box center [614, 201] width 9 height 9
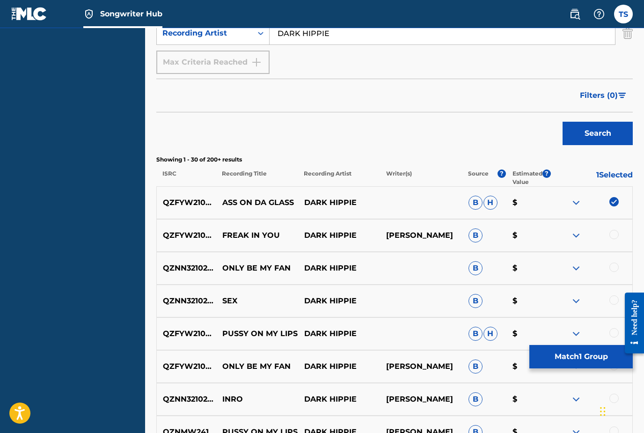
click at [619, 196] on div "QZFYW2104675 ASS ON DA GLASS DARK HIPPIE B H $" at bounding box center [394, 202] width 477 height 33
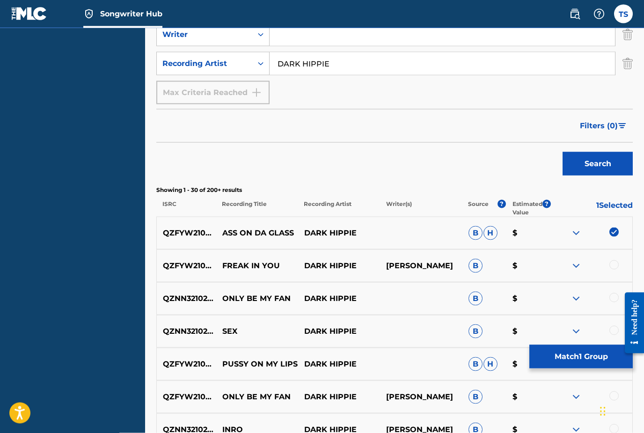
scroll to position [225, 0]
click at [572, 236] on img at bounding box center [576, 232] width 11 height 11
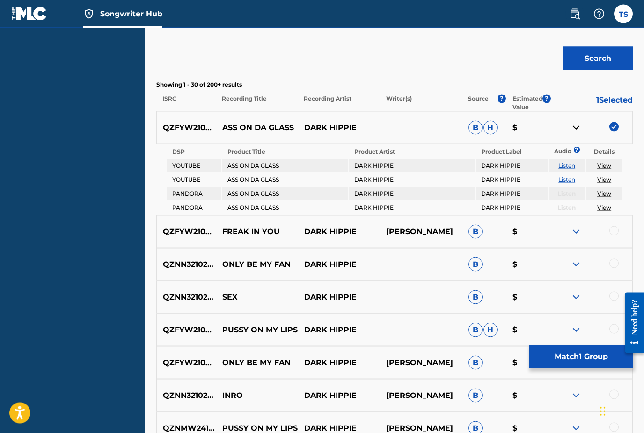
scroll to position [330, 0]
click at [577, 127] on img at bounding box center [576, 127] width 11 height 11
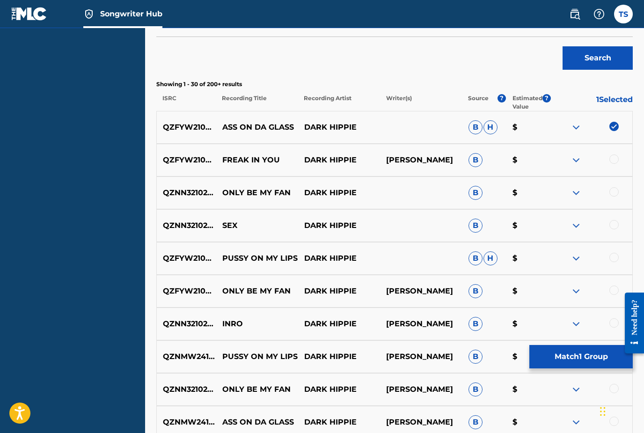
click at [584, 125] on div at bounding box center [592, 127] width 82 height 11
click at [572, 131] on img at bounding box center [576, 127] width 11 height 11
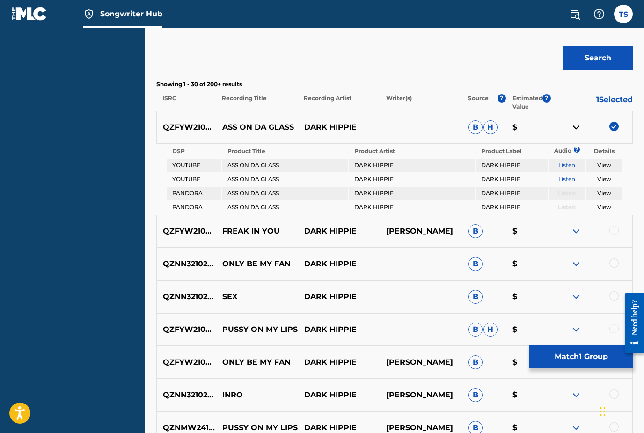
click at [577, 147] on span "?" at bounding box center [577, 150] width 0 height 6
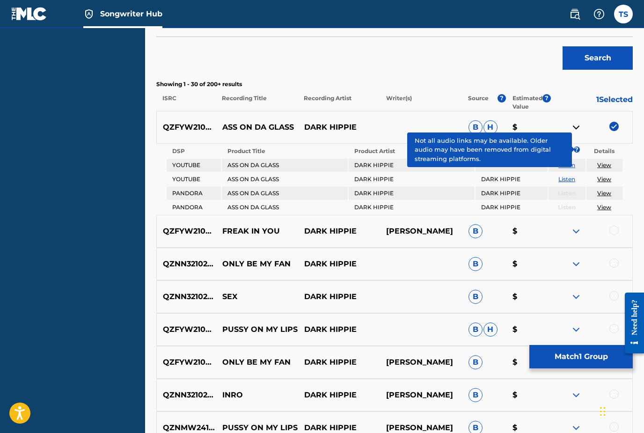
click at [580, 105] on p "1 Selected" at bounding box center [592, 102] width 82 height 17
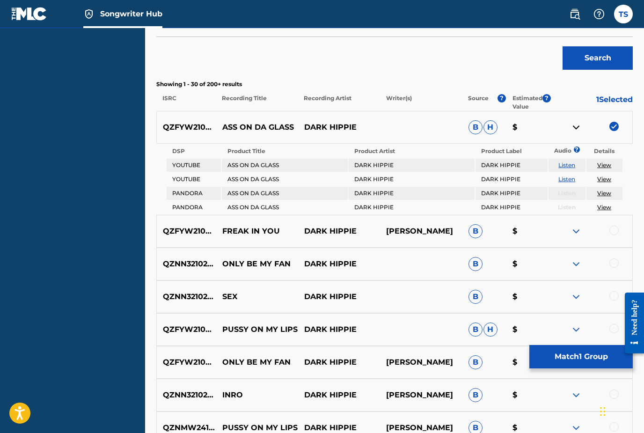
click at [582, 130] on img at bounding box center [576, 127] width 11 height 11
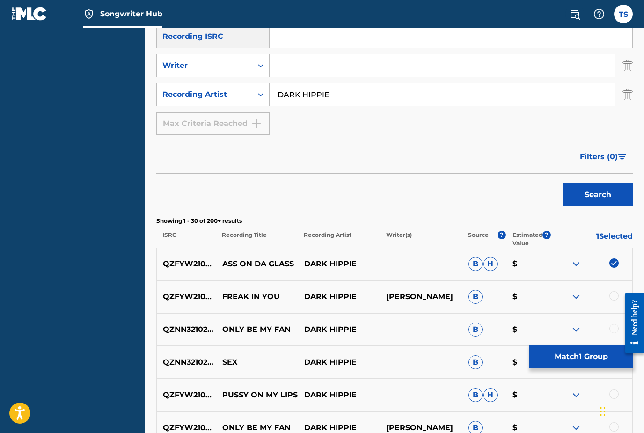
scroll to position [190, 0]
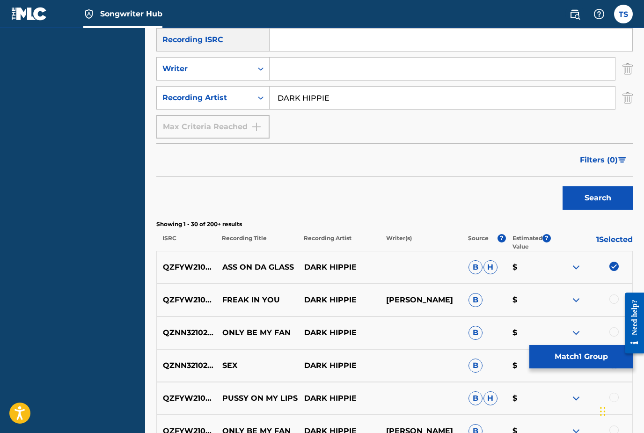
click at [620, 264] on div at bounding box center [592, 267] width 82 height 11
click at [614, 262] on img at bounding box center [614, 266] width 9 height 9
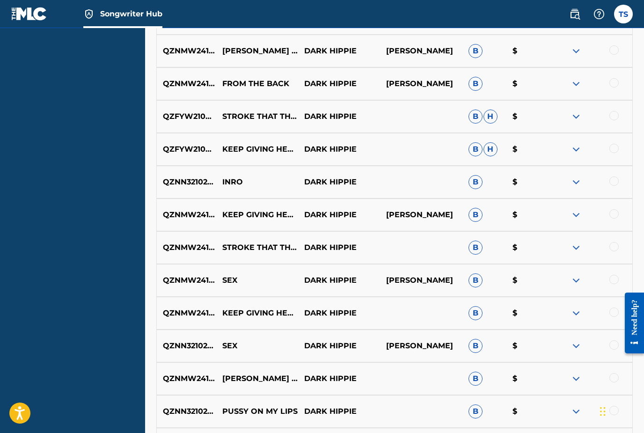
scroll to position [1076, 0]
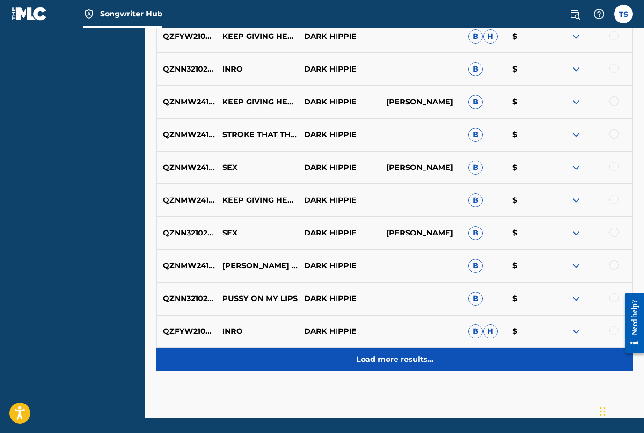
click at [410, 363] on p "Load more results..." at bounding box center [394, 359] width 77 height 11
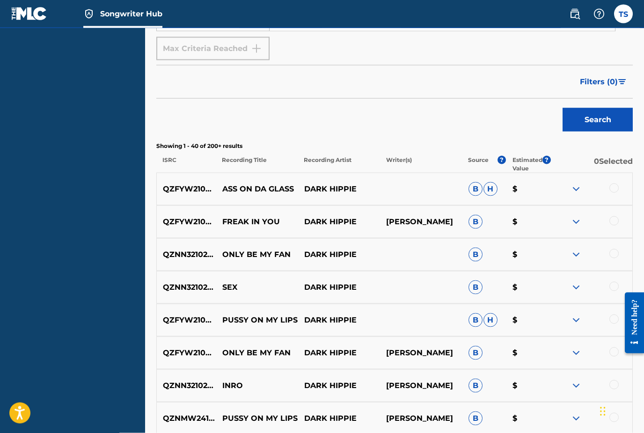
scroll to position [269, 0]
click at [606, 183] on div "QZFYW2104675 ASS ON DA GLASS DARK HIPPIE B H $" at bounding box center [394, 188] width 477 height 33
click at [618, 188] on div at bounding box center [614, 187] width 9 height 9
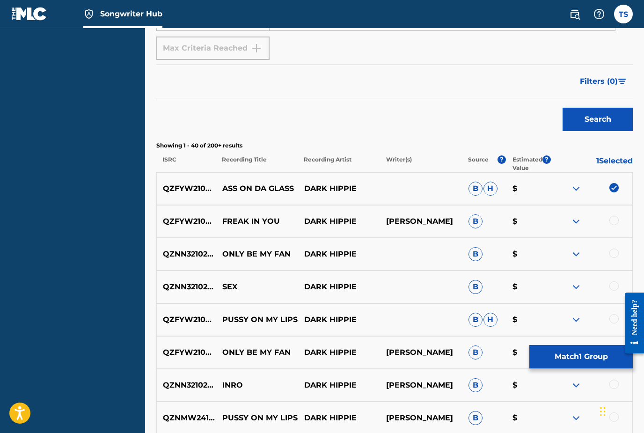
click at [612, 207] on div "QZFYW2104678 FREAK IN YOU DARK HIPPIE TAJH SAVERY B $" at bounding box center [394, 221] width 477 height 33
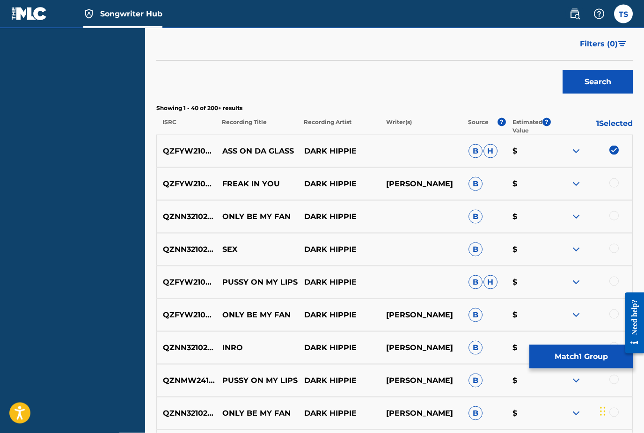
click at [615, 180] on div at bounding box center [614, 182] width 9 height 9
click at [612, 219] on div at bounding box center [614, 215] width 9 height 9
click at [611, 249] on div at bounding box center [614, 247] width 9 height 9
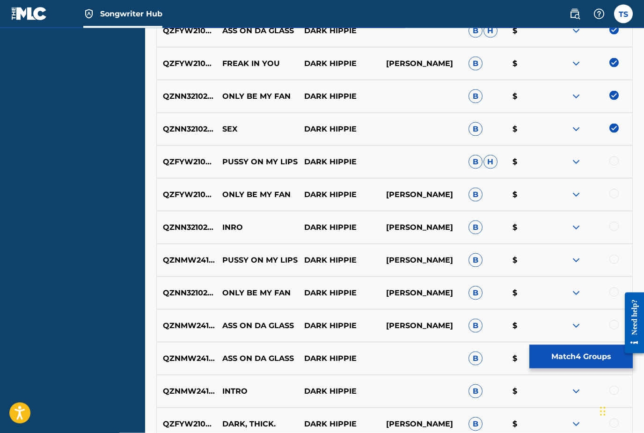
click at [614, 156] on div at bounding box center [614, 160] width 9 height 9
click at [612, 197] on div at bounding box center [614, 193] width 9 height 9
click at [612, 226] on div at bounding box center [614, 225] width 9 height 9
click at [613, 255] on div at bounding box center [614, 258] width 9 height 9
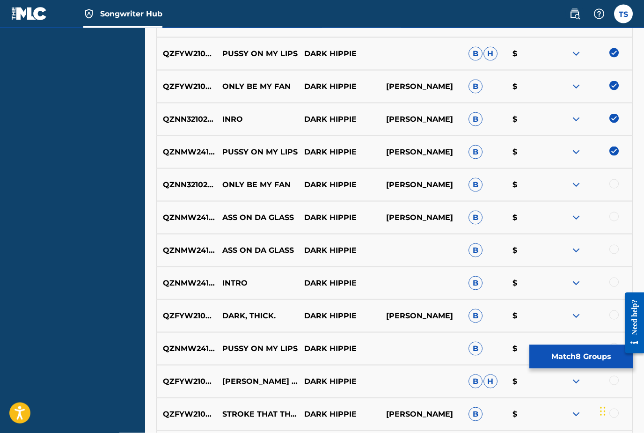
click at [615, 180] on div at bounding box center [614, 183] width 9 height 9
click at [612, 218] on div at bounding box center [614, 216] width 9 height 9
click at [610, 250] on div at bounding box center [614, 248] width 9 height 9
click at [614, 282] on div at bounding box center [614, 281] width 9 height 9
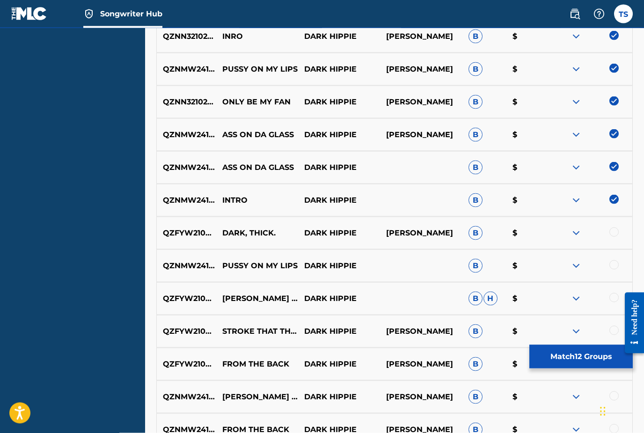
scroll to position [618, 0]
click at [617, 228] on div at bounding box center [614, 231] width 9 height 9
click at [612, 266] on div at bounding box center [614, 264] width 9 height 9
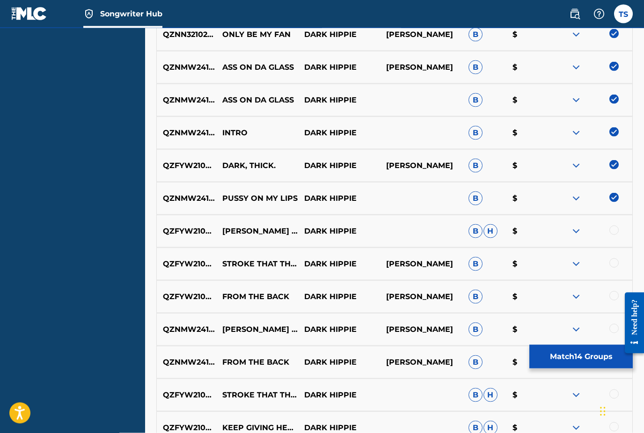
scroll to position [685, 0]
click at [614, 231] on div at bounding box center [614, 229] width 9 height 9
click at [616, 263] on div at bounding box center [614, 262] width 9 height 9
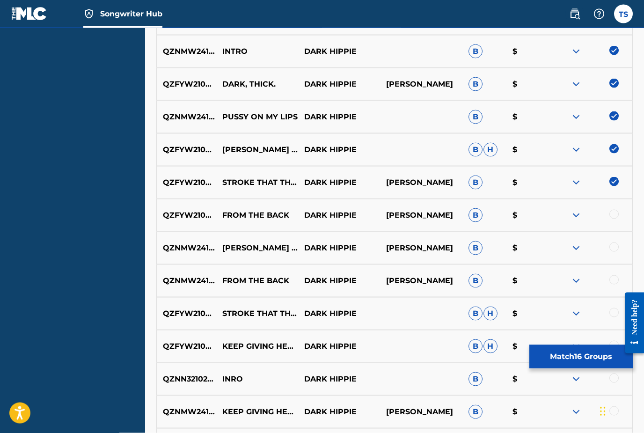
scroll to position [767, 0]
click at [614, 210] on div at bounding box center [614, 213] width 9 height 9
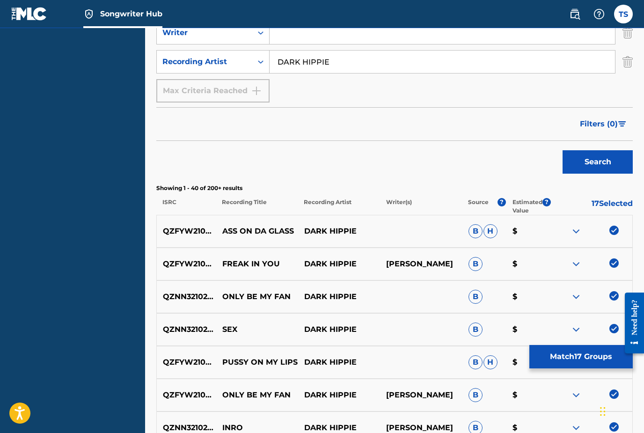
scroll to position [0, 0]
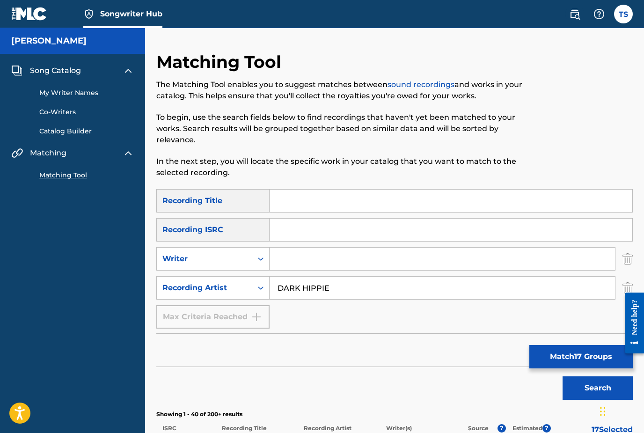
click at [402, 82] on link "sound recordings" at bounding box center [421, 84] width 67 height 9
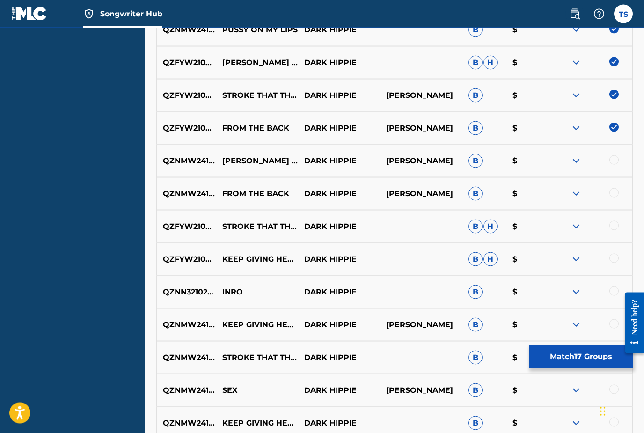
scroll to position [854, 0]
click at [607, 160] on div at bounding box center [592, 160] width 82 height 11
click at [608, 154] on div "QZNMW2413449 SWISHER BLACK FREESTYLE DARK HIPPIE TAJH SAVERY B $" at bounding box center [394, 160] width 477 height 33
click at [610, 158] on div at bounding box center [614, 159] width 9 height 9
click at [578, 151] on div "QZNMW2413449 SWISHER BLACK FREESTYLE DARK HIPPIE TAJH SAVERY B $" at bounding box center [394, 160] width 477 height 33
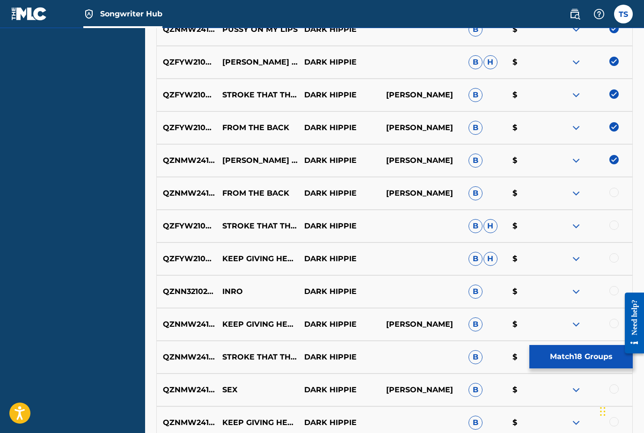
click at [573, 164] on img at bounding box center [576, 160] width 11 height 11
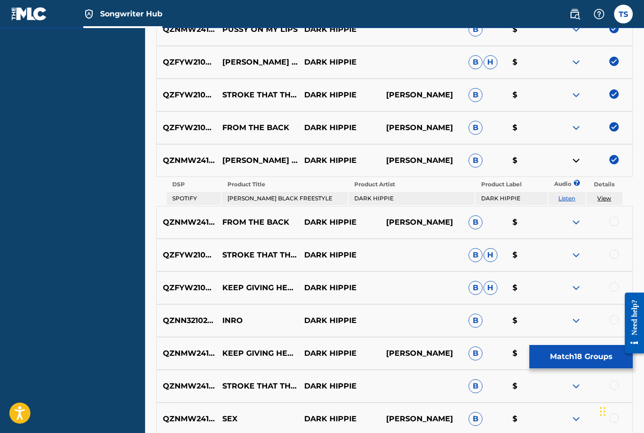
click at [572, 164] on img at bounding box center [576, 160] width 11 height 11
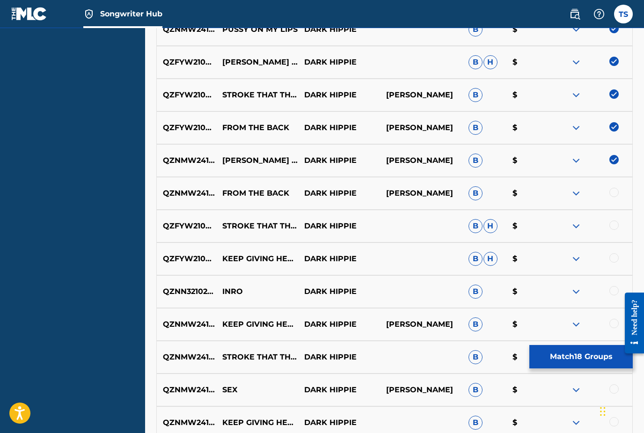
click at [610, 193] on div at bounding box center [614, 192] width 9 height 9
click at [613, 227] on div at bounding box center [614, 225] width 9 height 9
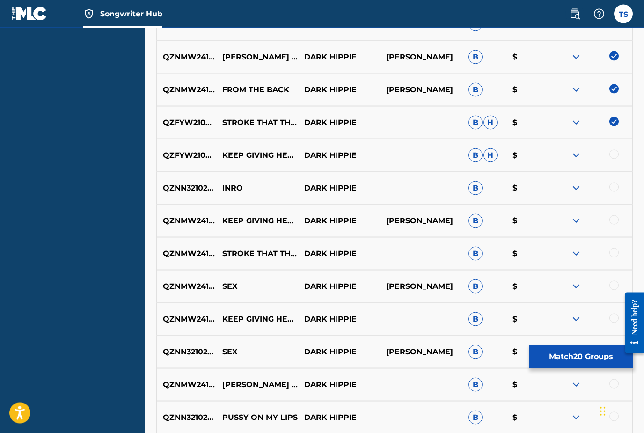
scroll to position [959, 0]
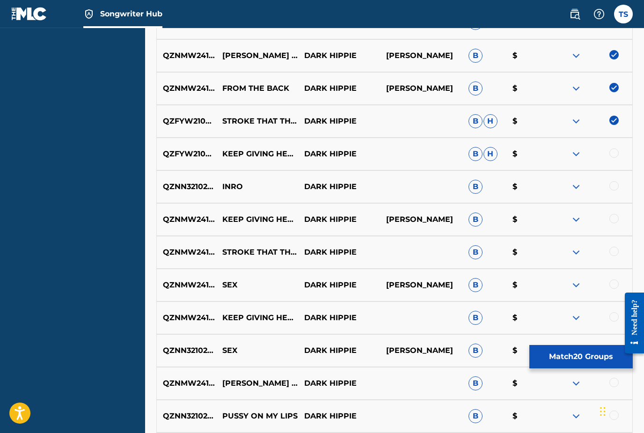
click at [616, 149] on div at bounding box center [614, 152] width 9 height 9
click at [615, 187] on div at bounding box center [614, 185] width 9 height 9
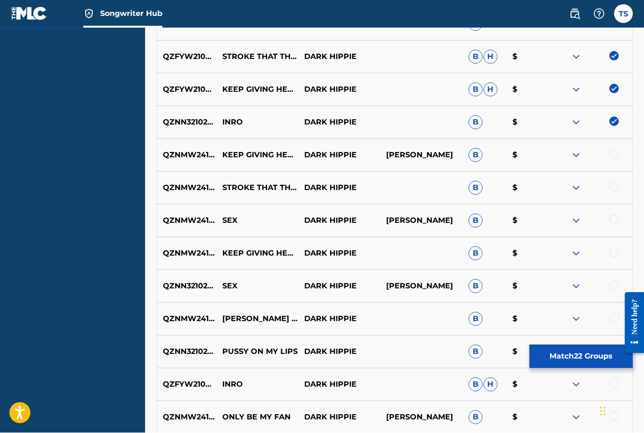
scroll to position [1024, 0]
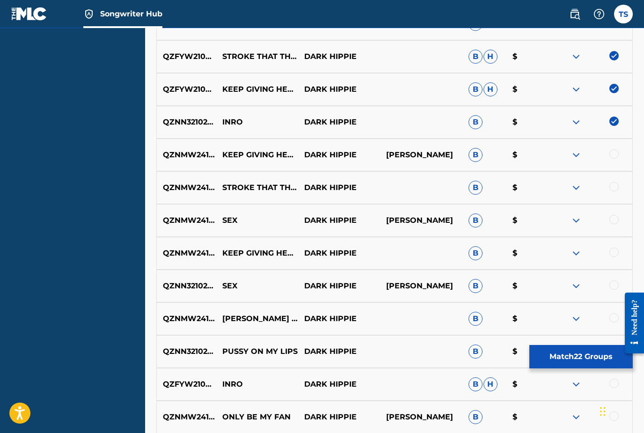
click at [614, 144] on div "QZNMW2413450 KEEP GIVING HER DICK DARK HIPPIE TAJH SAVERY B $" at bounding box center [394, 155] width 477 height 33
click at [613, 189] on div at bounding box center [614, 186] width 9 height 9
click at [613, 158] on div at bounding box center [614, 153] width 9 height 9
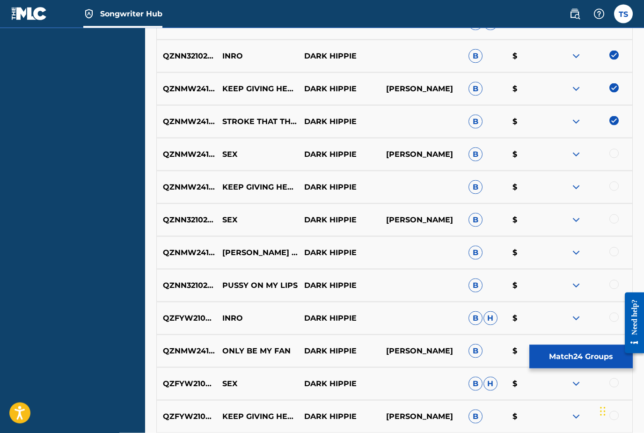
scroll to position [1091, 0]
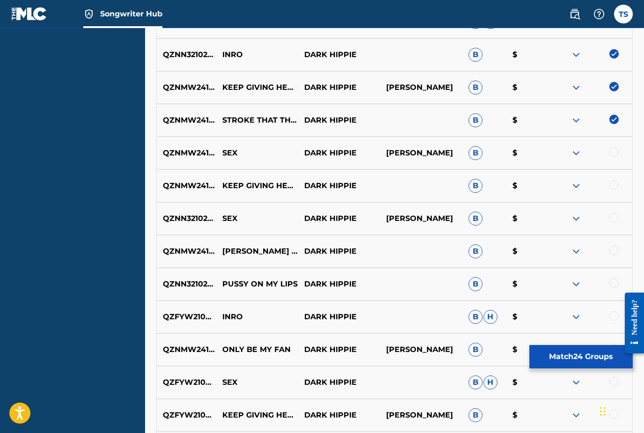
click at [612, 148] on div at bounding box center [614, 151] width 9 height 9
click at [612, 184] on div at bounding box center [614, 184] width 9 height 9
click at [615, 213] on div at bounding box center [614, 217] width 9 height 9
click at [607, 247] on div at bounding box center [592, 251] width 82 height 11
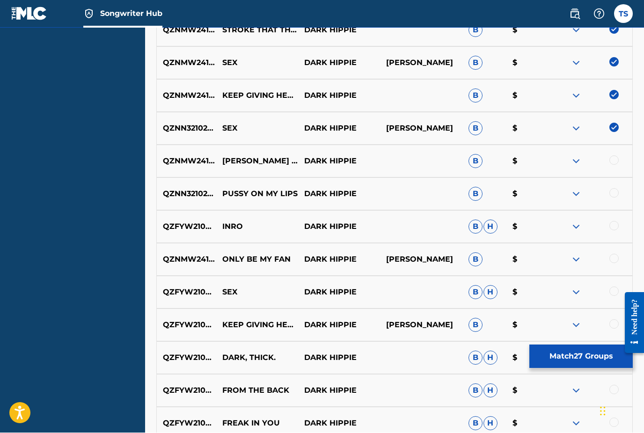
click at [610, 157] on div at bounding box center [614, 160] width 9 height 9
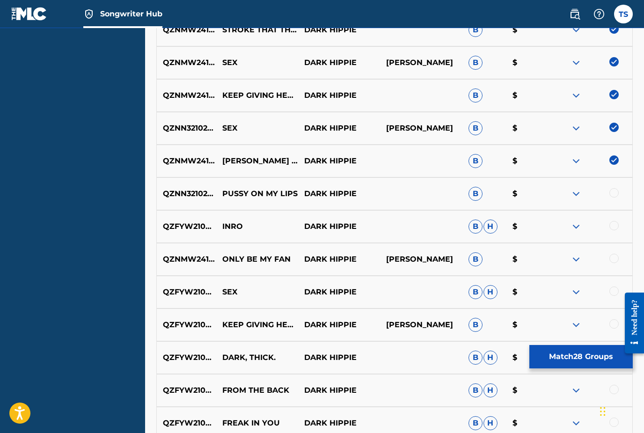
click at [614, 201] on div "QZNN32102352 PUSSY ON MY LIPS DARK HIPPIE B $" at bounding box center [394, 193] width 477 height 33
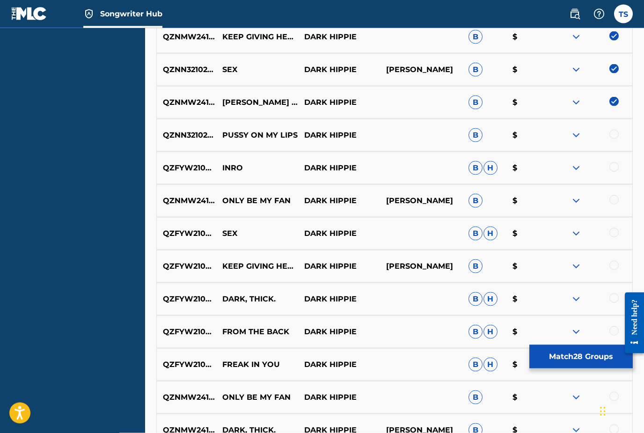
click at [612, 135] on div at bounding box center [614, 134] width 9 height 9
click at [613, 173] on div "QZFYW2104668 INRO DARK HIPPIE B H $" at bounding box center [394, 167] width 477 height 33
click at [612, 164] on div at bounding box center [614, 166] width 9 height 9
click at [609, 191] on div "QZNMW2413447 ONLY BE MY FAN DARK HIPPIE TAJH SAVERY B $" at bounding box center [394, 200] width 477 height 33
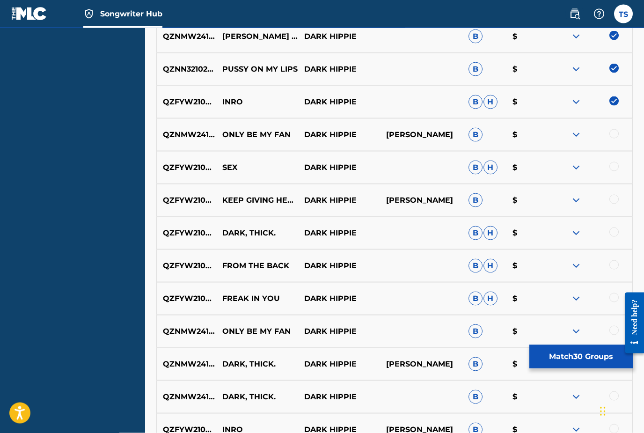
scroll to position [1307, 0]
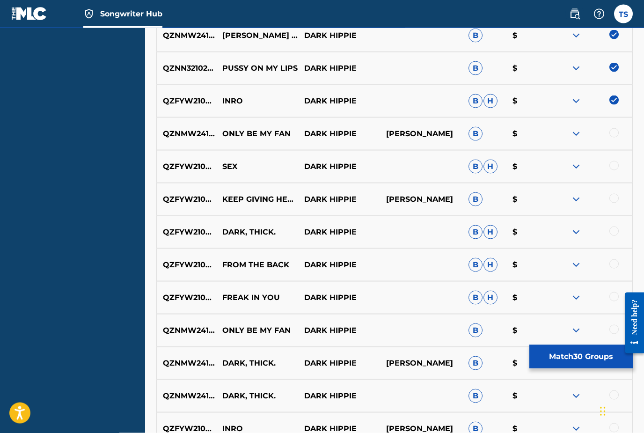
click at [619, 126] on div "QZNMW2413447 ONLY BE MY FAN DARK HIPPIE TAJH SAVERY B $" at bounding box center [394, 134] width 477 height 33
click at [610, 166] on div at bounding box center [614, 165] width 9 height 9
click at [612, 128] on div at bounding box center [614, 132] width 9 height 9
click at [606, 201] on div at bounding box center [592, 198] width 82 height 11
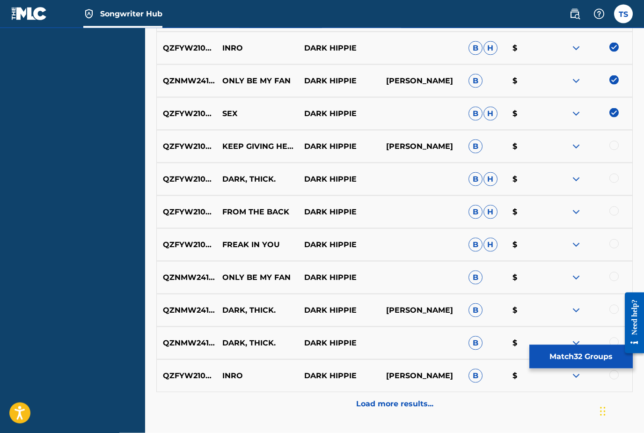
click at [615, 147] on div at bounding box center [614, 145] width 9 height 9
click at [610, 182] on div at bounding box center [592, 178] width 82 height 11
click at [612, 210] on div at bounding box center [614, 210] width 9 height 9
click at [611, 169] on div "QZFYW2104676 DARK, THICK. DARK HIPPIE B H $" at bounding box center [394, 178] width 477 height 33
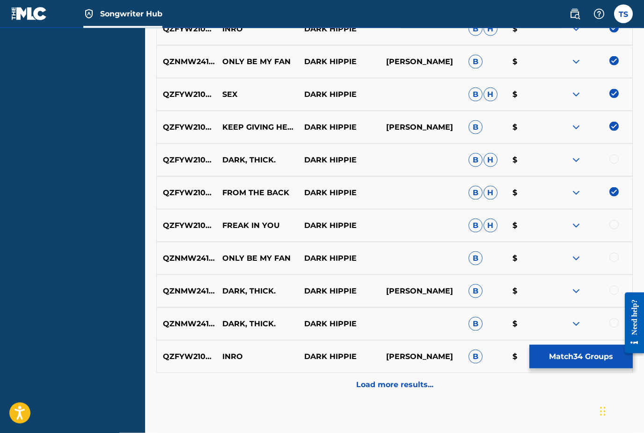
scroll to position [1379, 0]
click at [615, 157] on div at bounding box center [614, 159] width 9 height 9
click at [611, 224] on div at bounding box center [614, 224] width 9 height 9
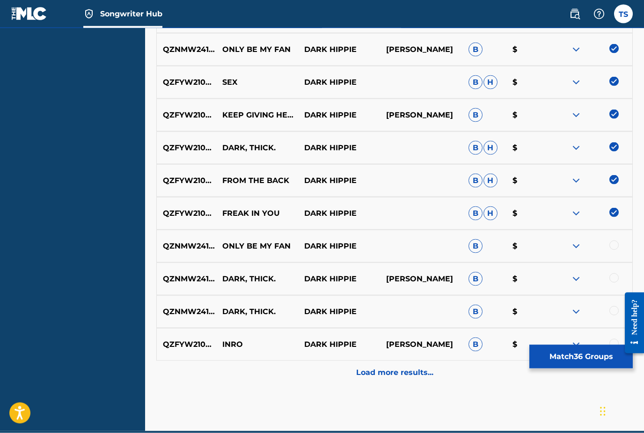
scroll to position [1404, 0]
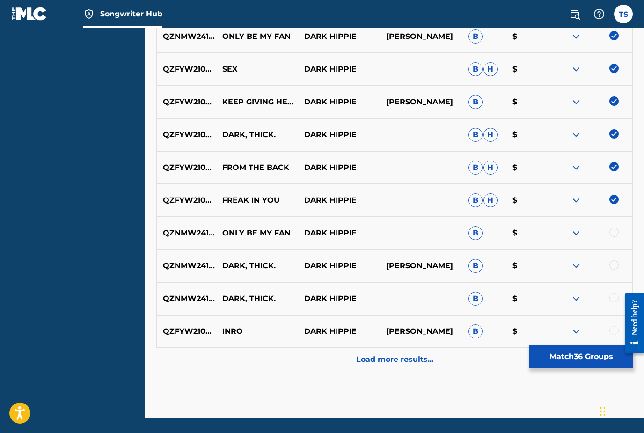
click at [614, 236] on div at bounding box center [614, 232] width 9 height 9
click at [613, 266] on div at bounding box center [614, 264] width 9 height 9
click at [612, 295] on div at bounding box center [614, 297] width 9 height 9
click at [610, 332] on div at bounding box center [614, 330] width 9 height 9
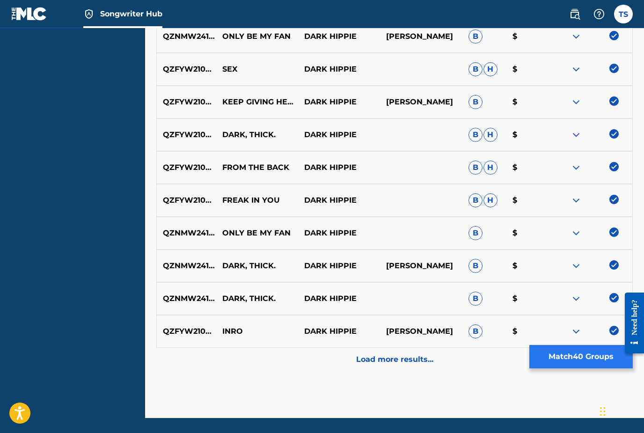
click at [551, 368] on button "Match 40 Groups" at bounding box center [581, 356] width 103 height 23
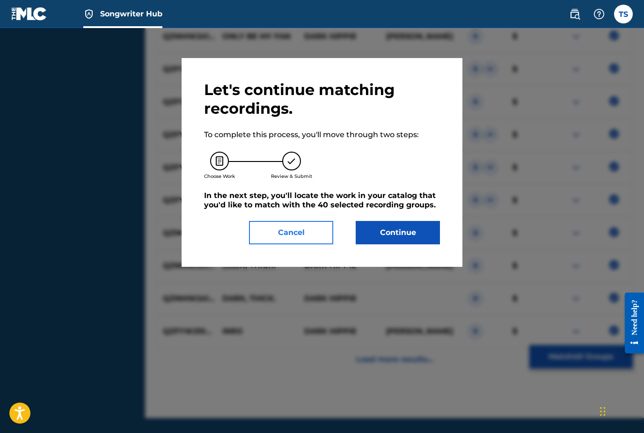
click at [268, 229] on button "Cancel" at bounding box center [291, 232] width 84 height 23
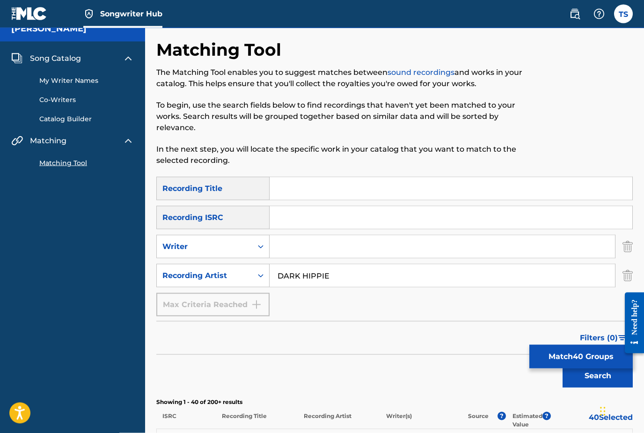
scroll to position [0, 0]
